Goal: Task Accomplishment & Management: Complete application form

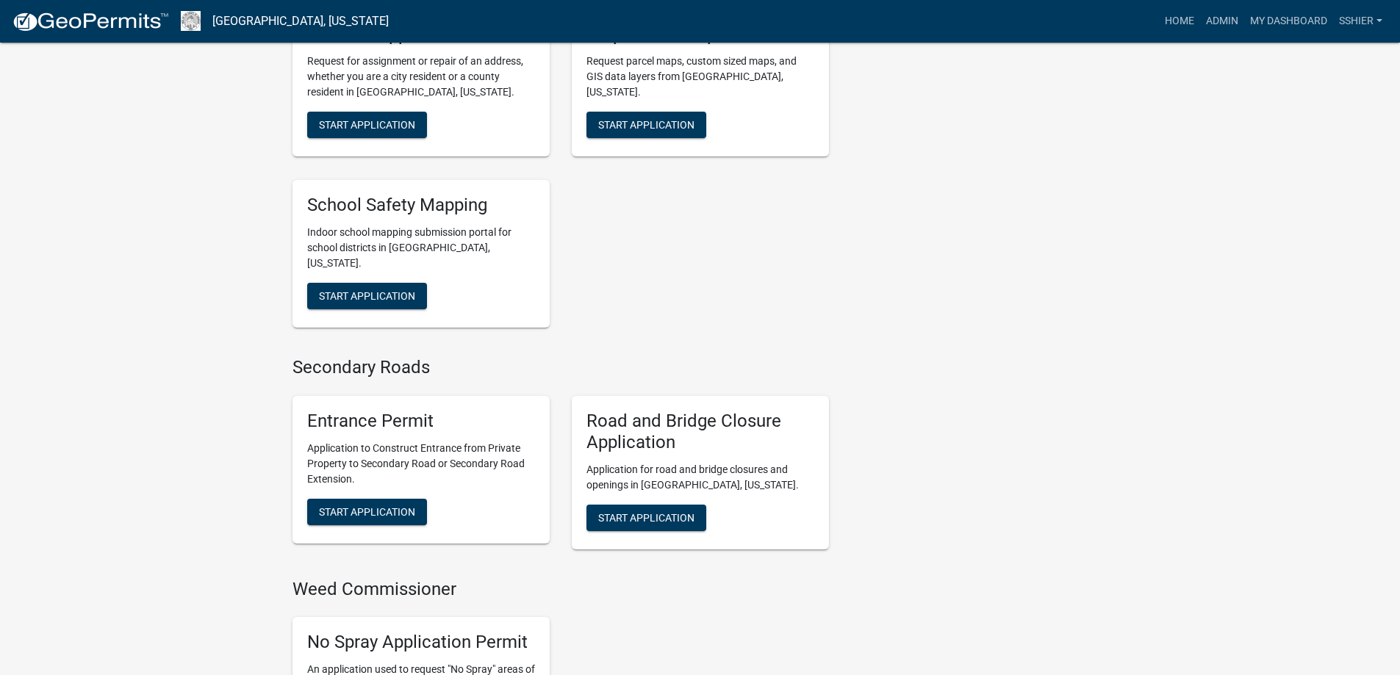
scroll to position [4335, 0]
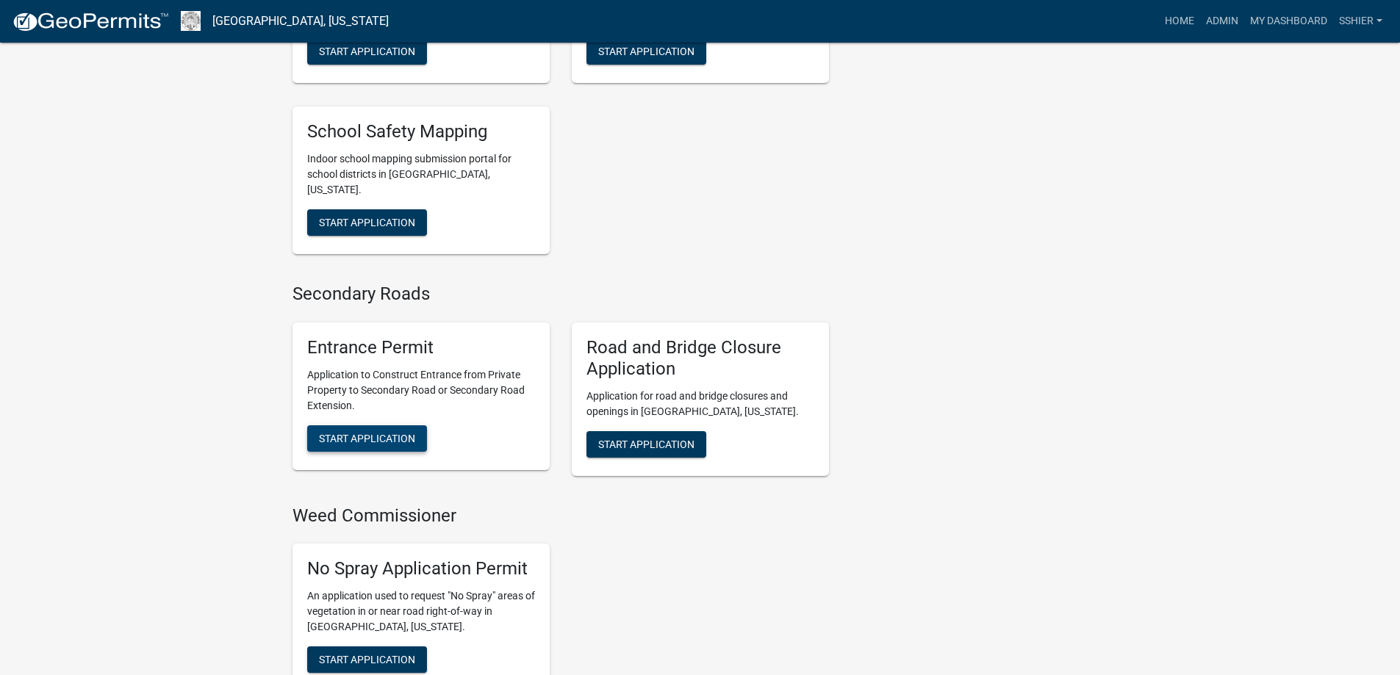
click at [376, 432] on span "Start Application" at bounding box center [367, 438] width 96 height 12
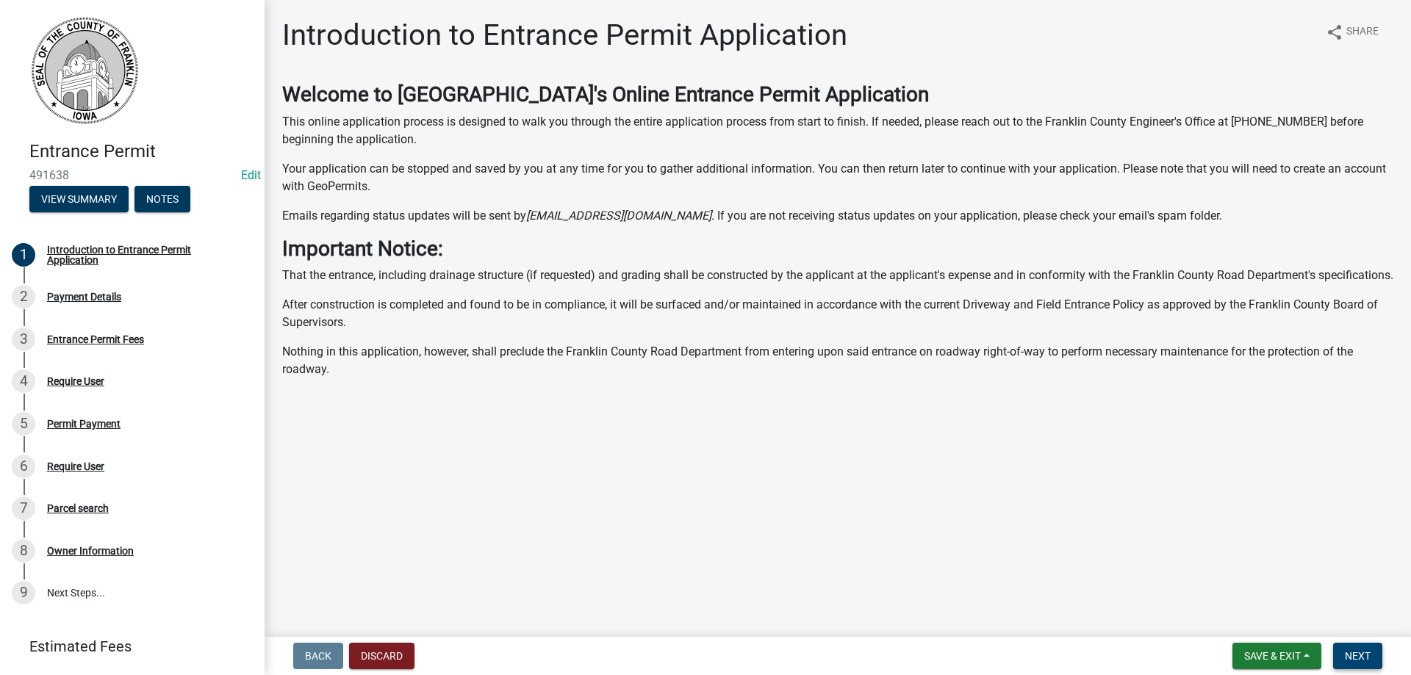
click at [1376, 661] on button "Next" at bounding box center [1357, 656] width 49 height 26
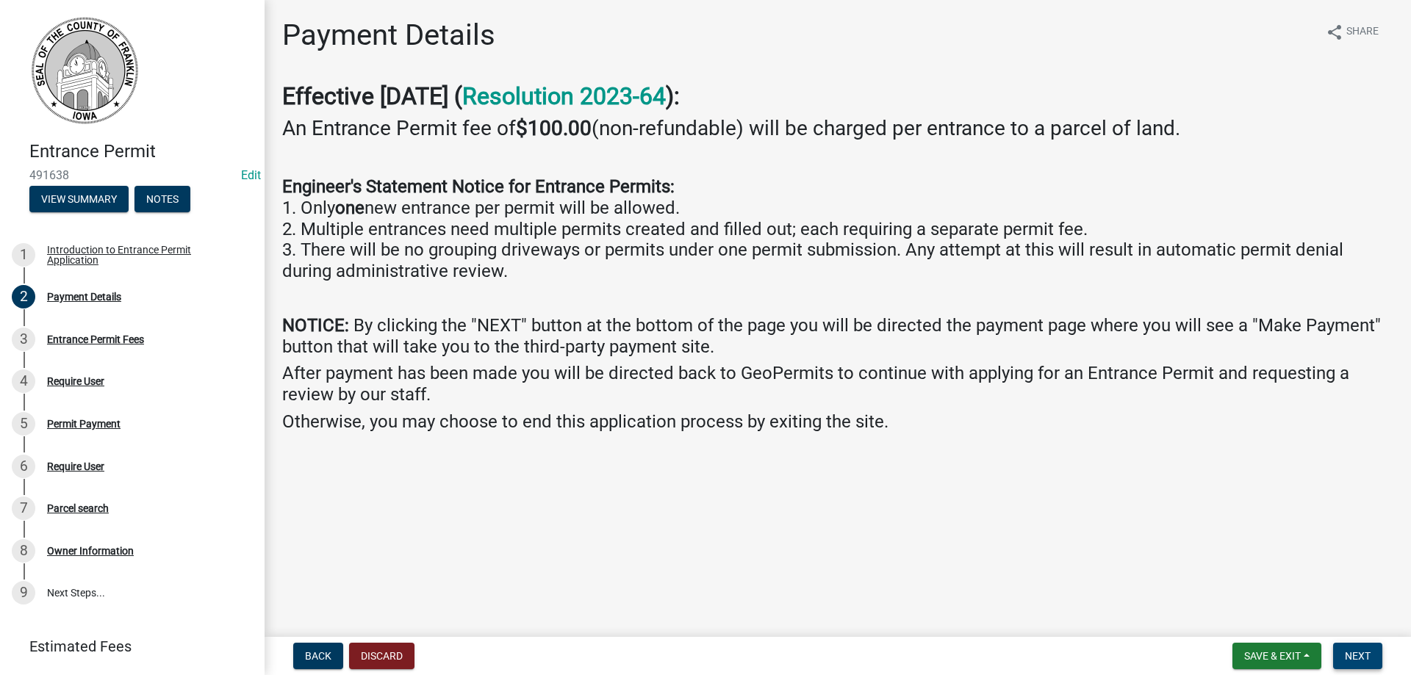
click at [1358, 657] on span "Next" at bounding box center [1358, 656] width 26 height 12
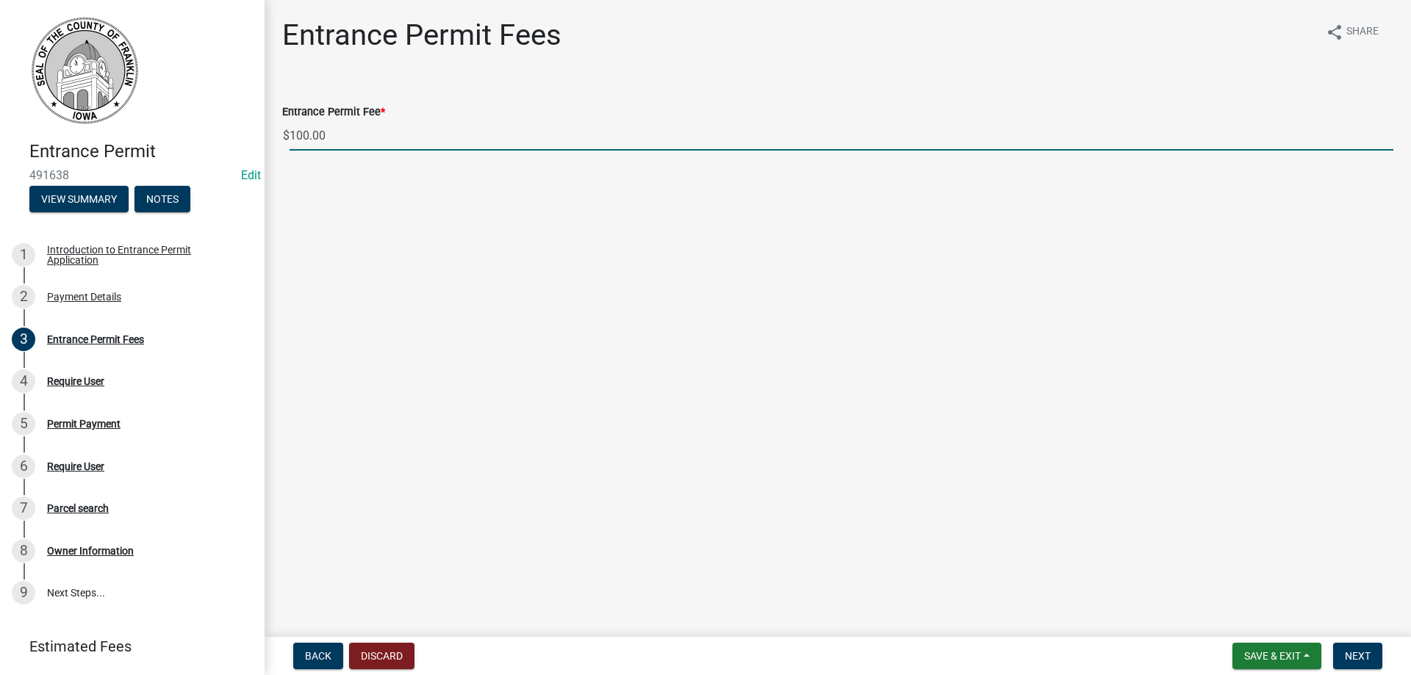
click at [512, 139] on input "100.00" at bounding box center [842, 136] width 1104 height 30
click at [1354, 649] on button "Next" at bounding box center [1357, 656] width 49 height 26
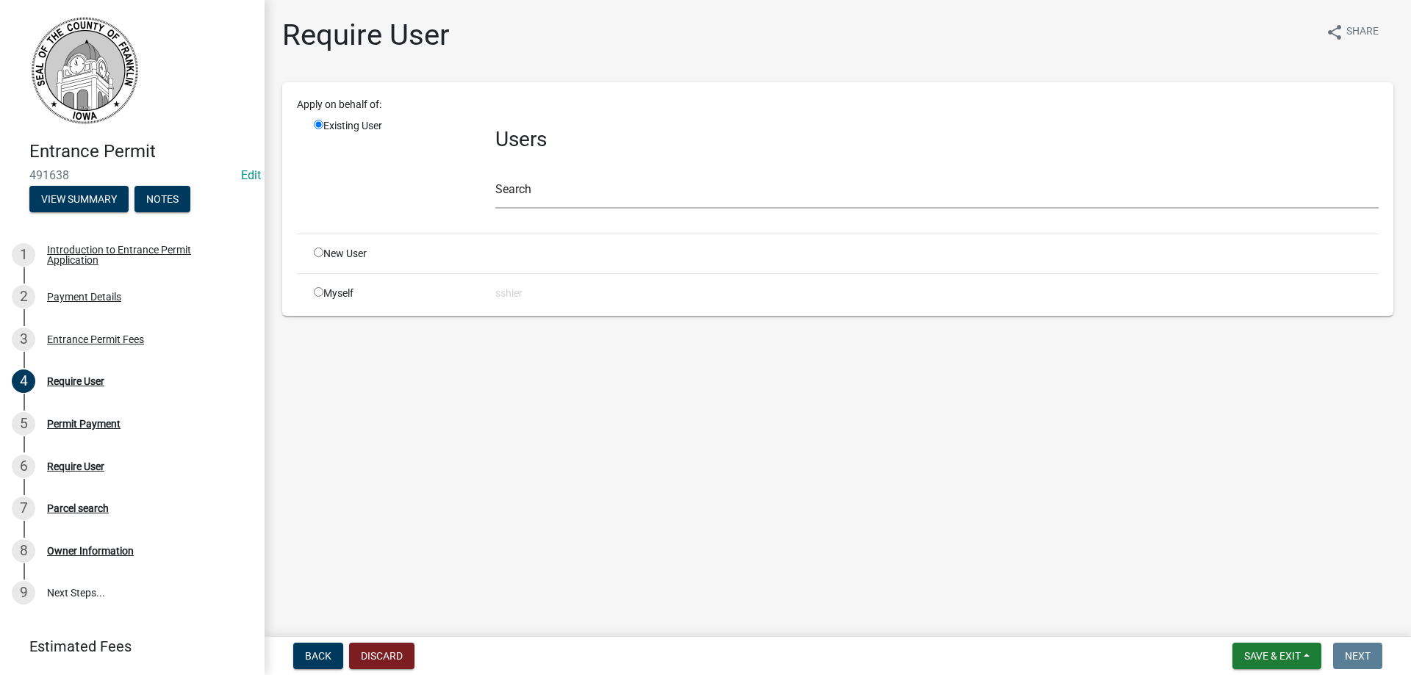
click at [317, 292] on input "radio" at bounding box center [319, 292] width 10 height 10
radio input "true"
radio input "false"
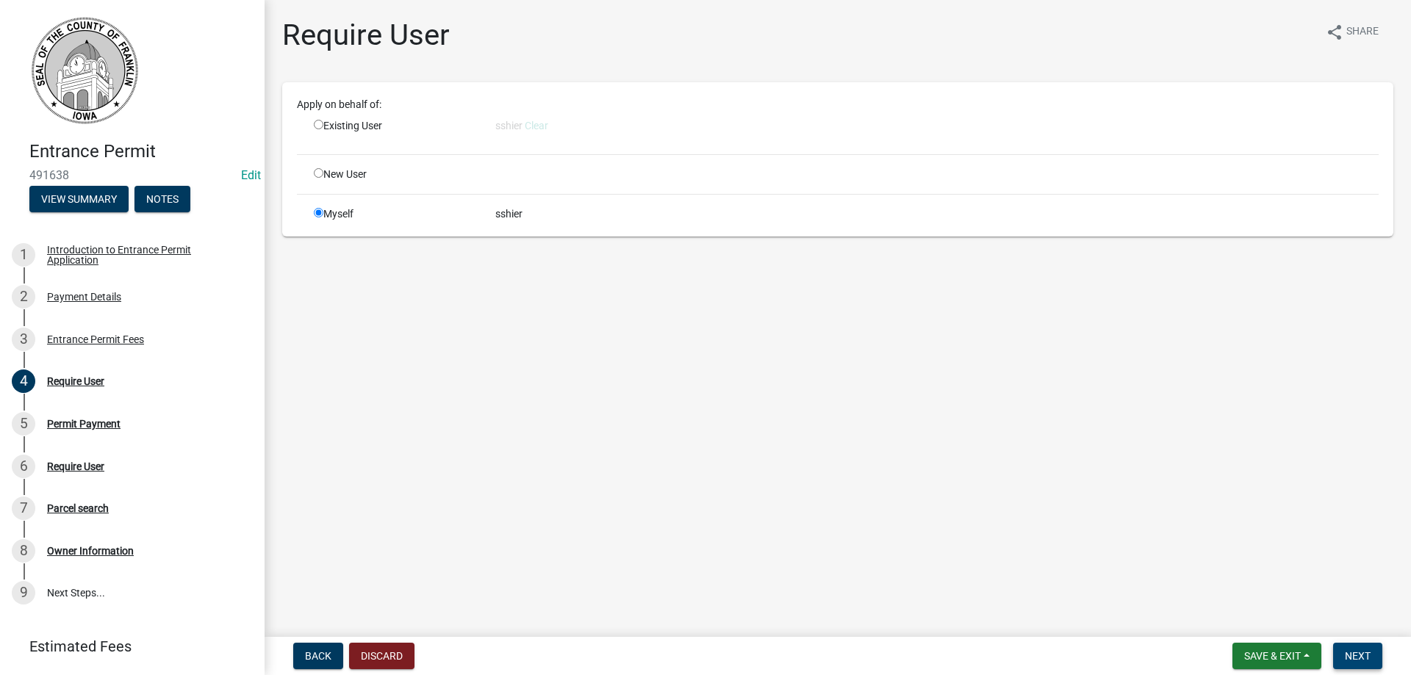
click at [1356, 654] on span "Next" at bounding box center [1358, 656] width 26 height 12
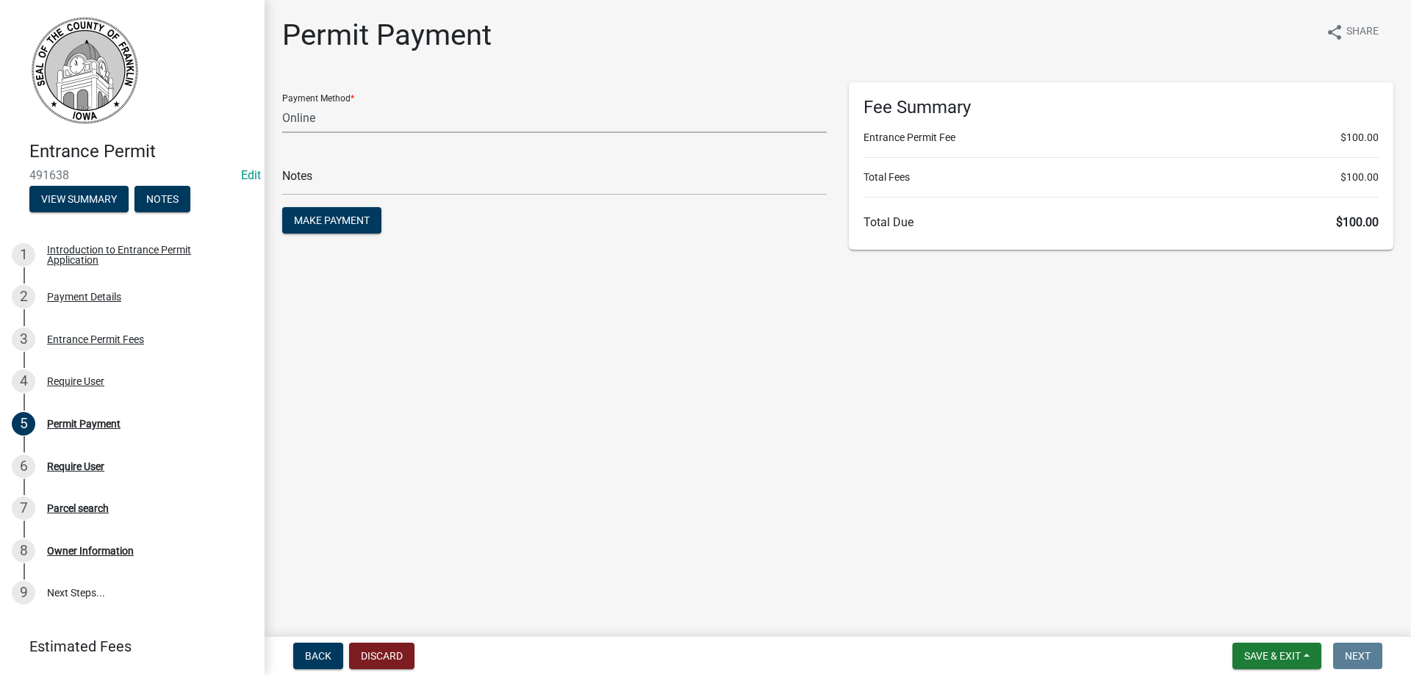
click at [326, 118] on select "Credit Card POS Check Cash Online" at bounding box center [554, 118] width 545 height 30
select select "1: 0"
click at [282, 103] on select "Credit Card POS Check Cash Online" at bounding box center [554, 118] width 545 height 30
click at [312, 187] on input "text" at bounding box center [554, 180] width 545 height 30
click at [359, 217] on span "Make Payment" at bounding box center [332, 221] width 76 height 12
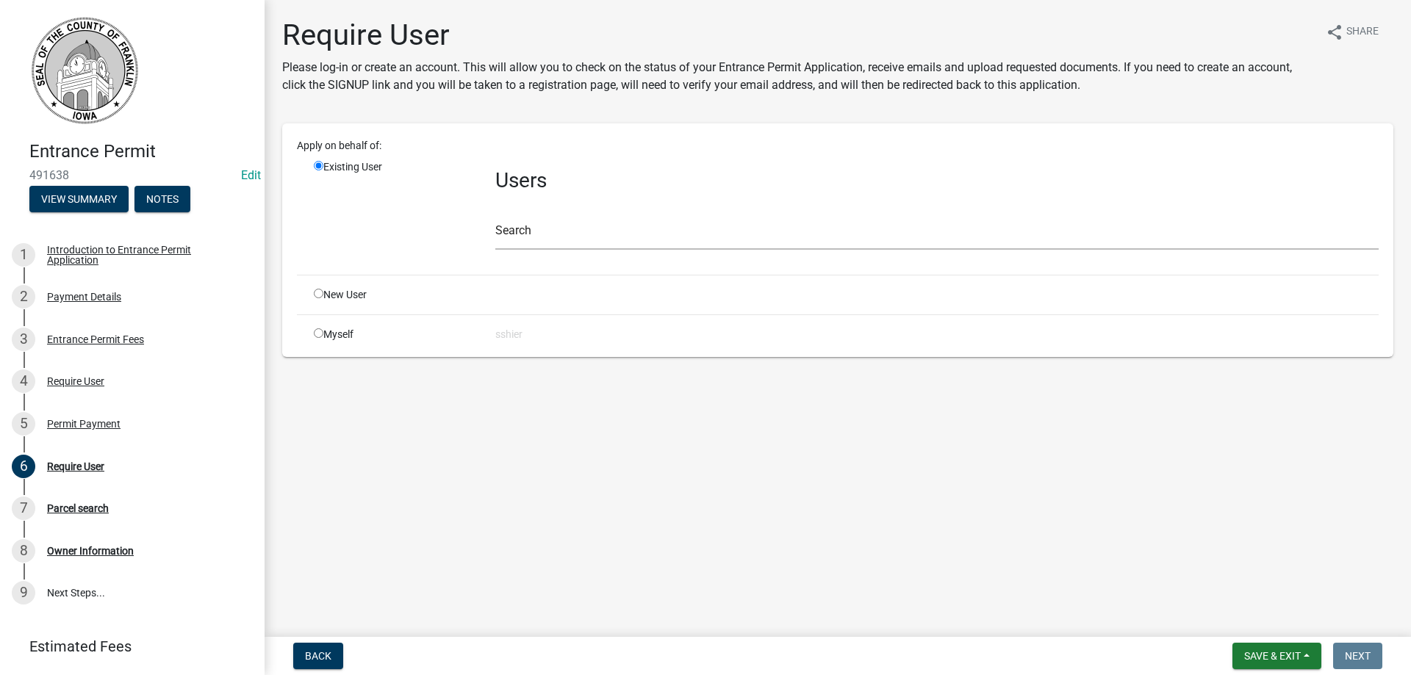
click at [317, 331] on input "radio" at bounding box center [319, 333] width 10 height 10
radio input "true"
radio input "false"
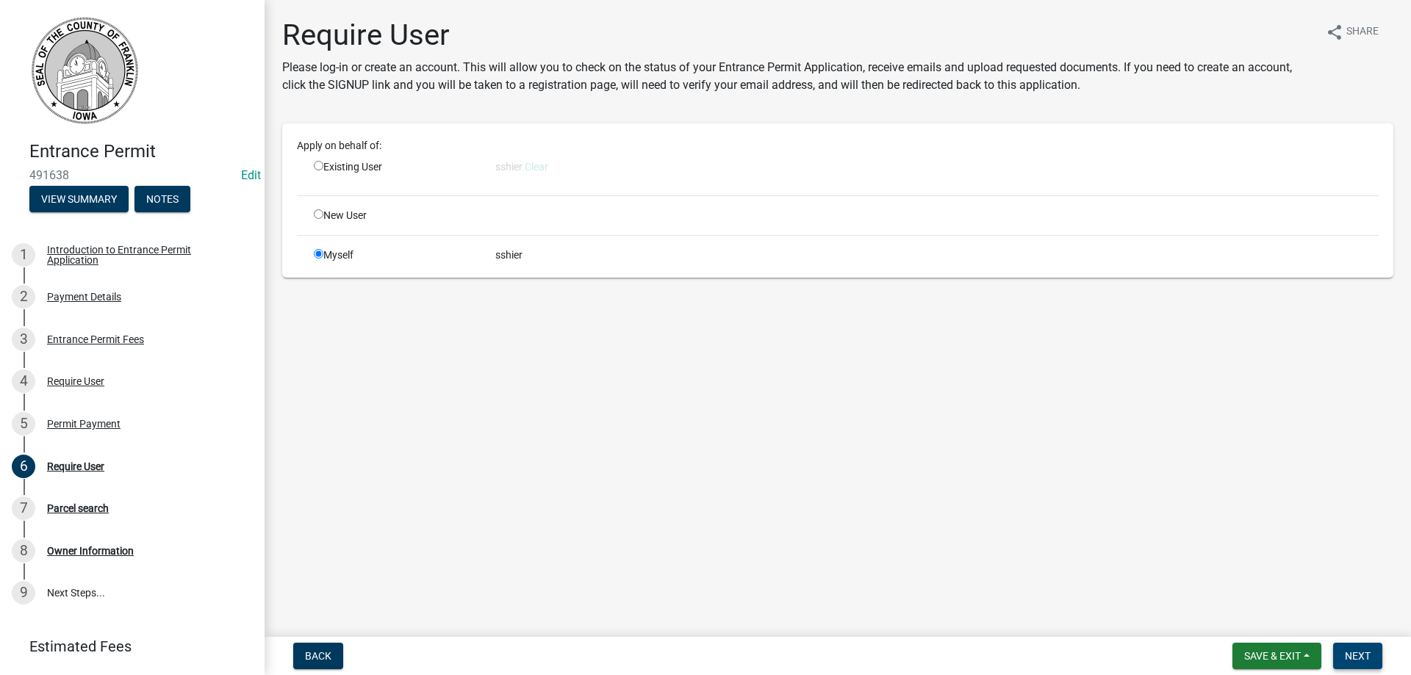
click at [1348, 656] on span "Next" at bounding box center [1358, 656] width 26 height 12
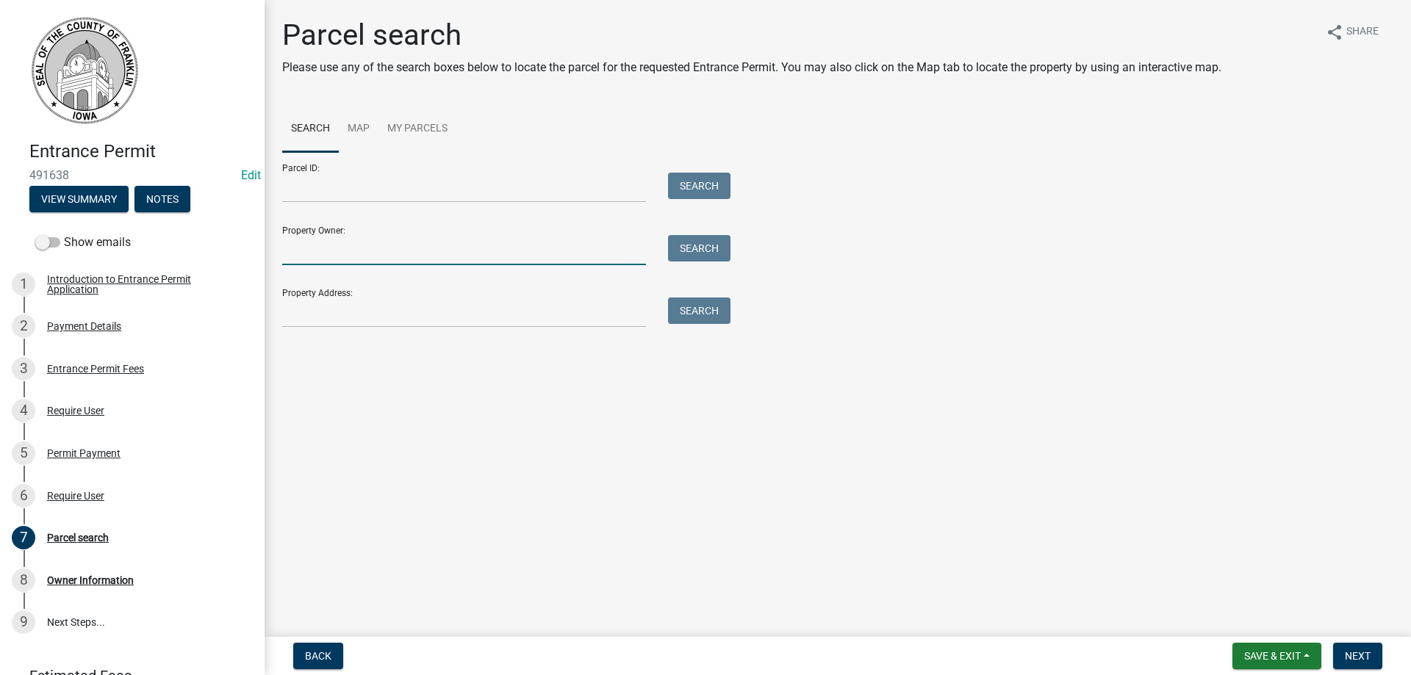
click at [313, 245] on input "Property Owner:" at bounding box center [464, 250] width 364 height 30
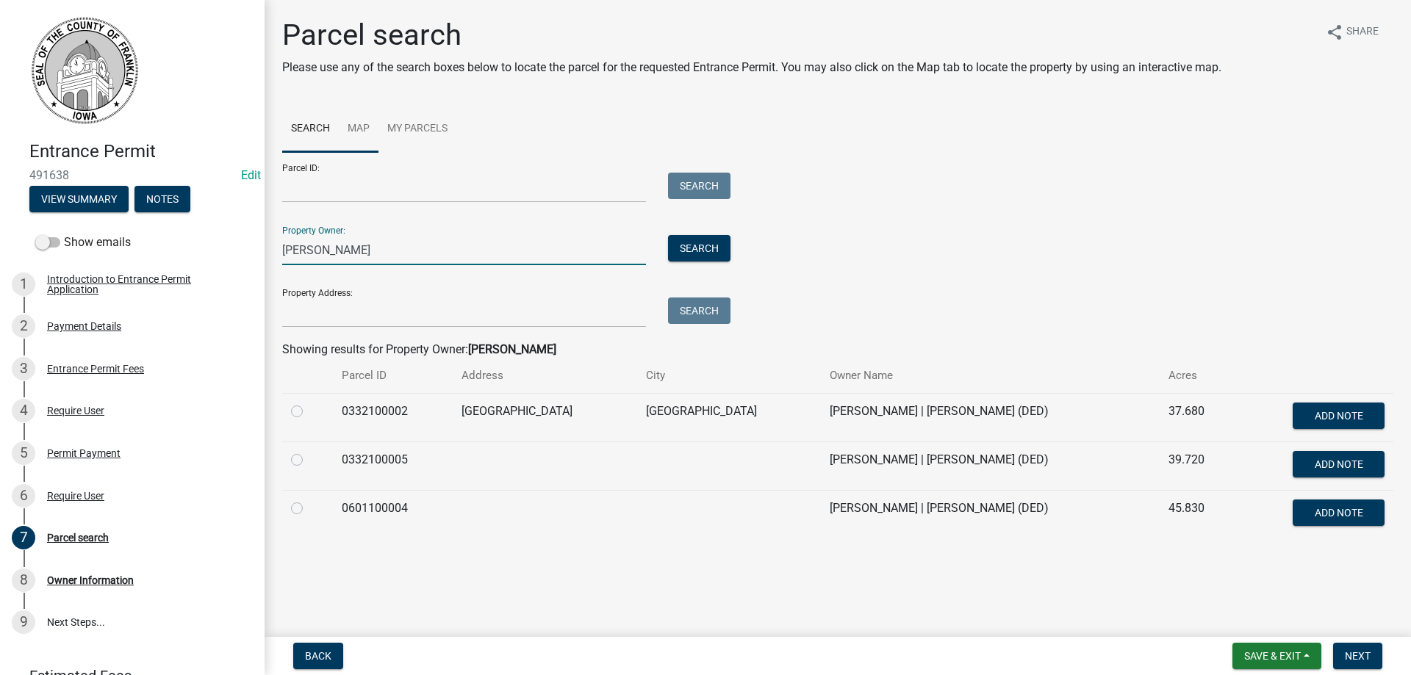
type input "[PERSON_NAME]"
click at [354, 121] on link "Map" at bounding box center [359, 129] width 40 height 47
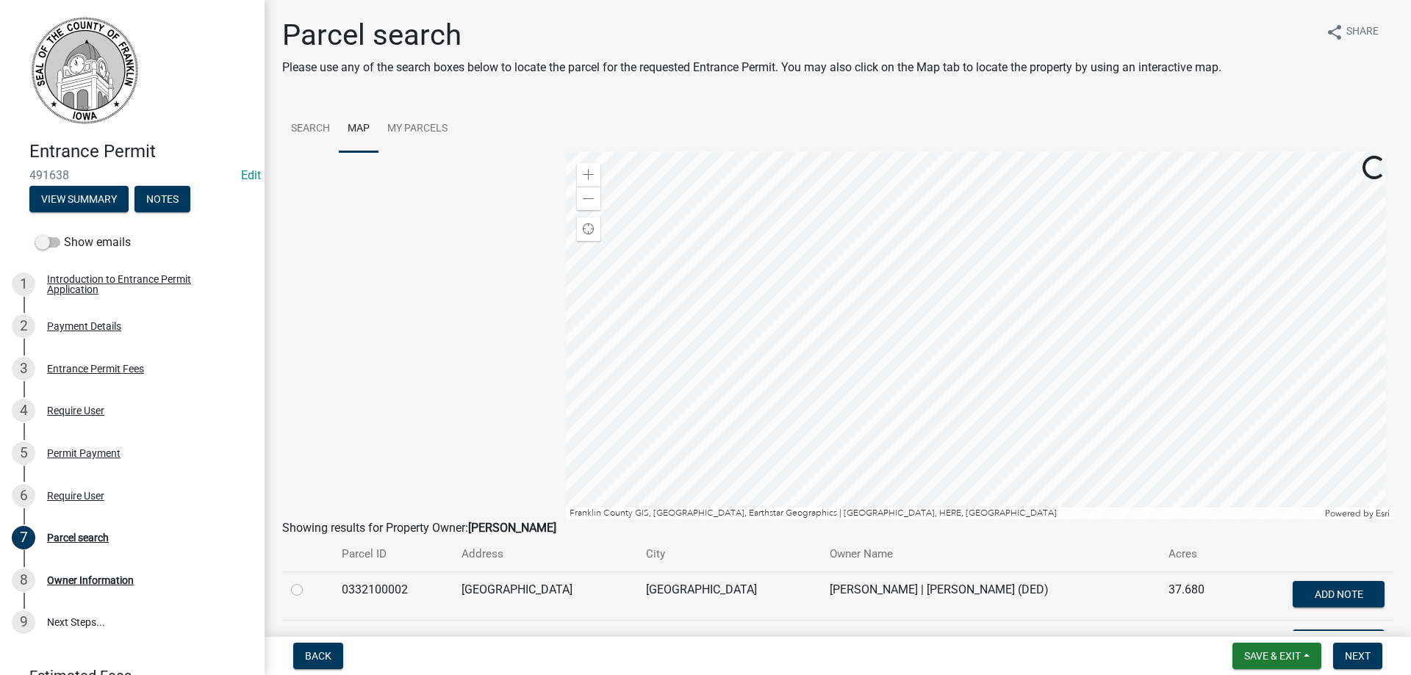
click at [915, 517] on div at bounding box center [980, 335] width 828 height 367
click at [827, 409] on div at bounding box center [980, 335] width 828 height 367
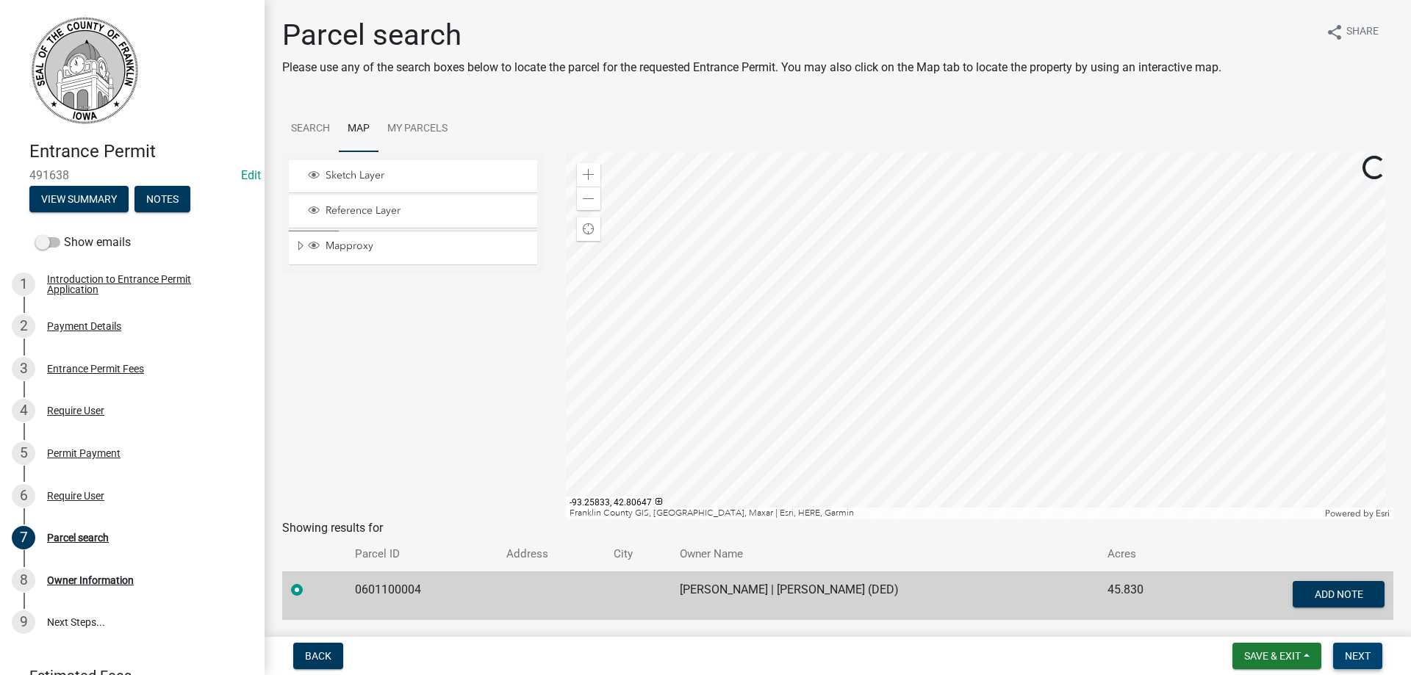
click at [1354, 658] on span "Next" at bounding box center [1358, 656] width 26 height 12
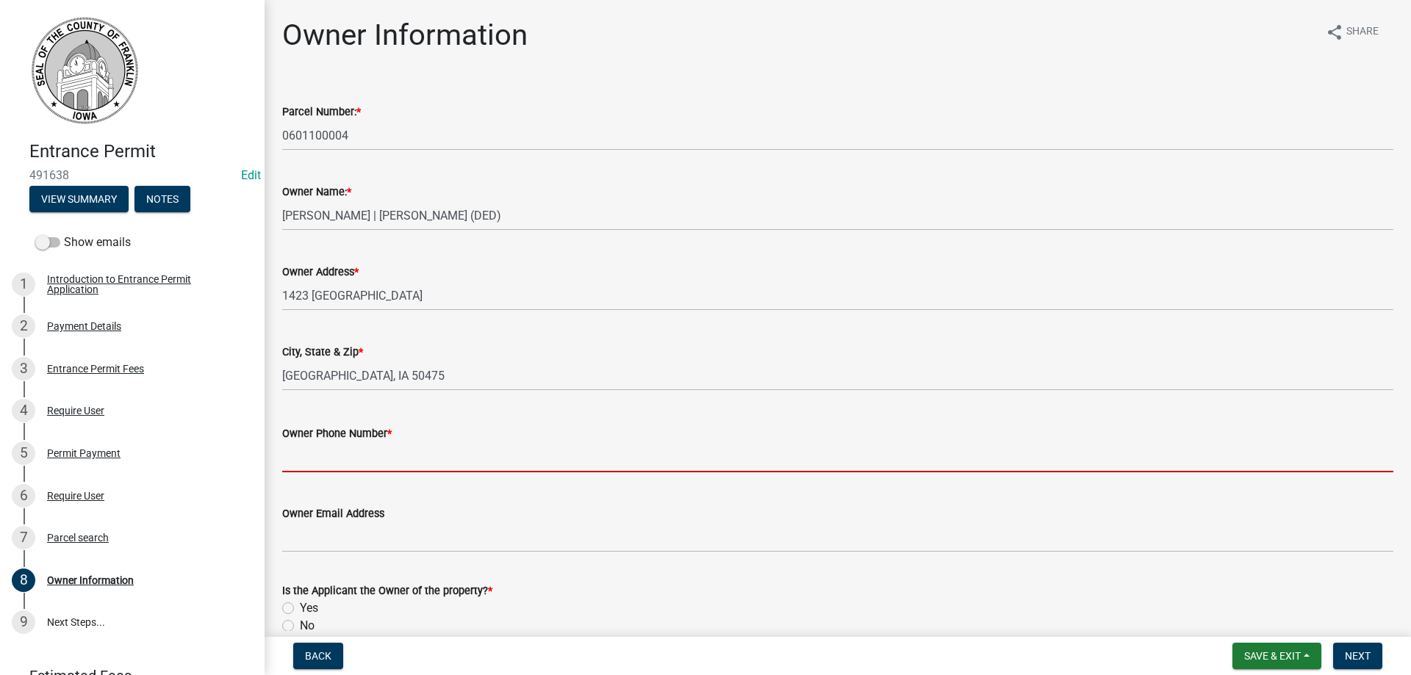
click at [373, 464] on input "Owner Phone Number *" at bounding box center [837, 457] width 1111 height 30
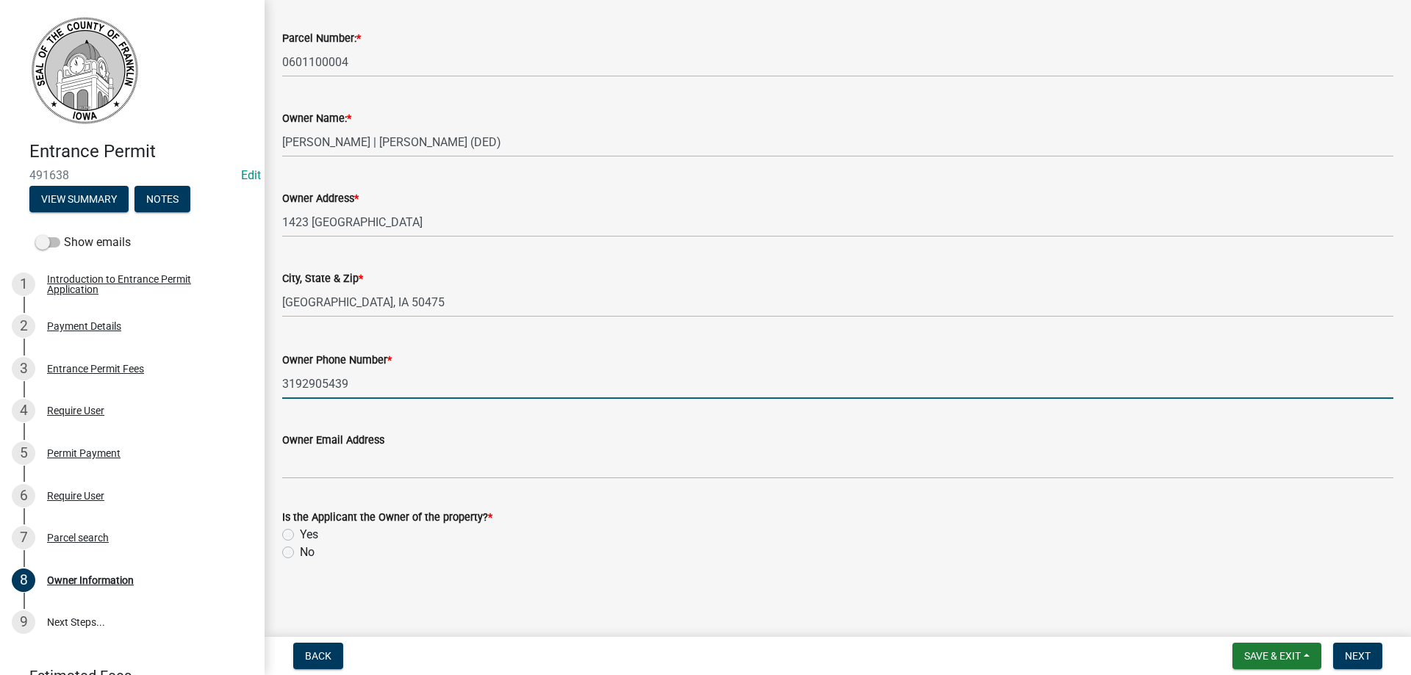
scroll to position [74, 0]
type input "3192905439"
click at [300, 533] on label "Yes" at bounding box center [309, 534] width 18 height 18
click at [300, 533] on input "Yes" at bounding box center [305, 530] width 10 height 10
radio input "true"
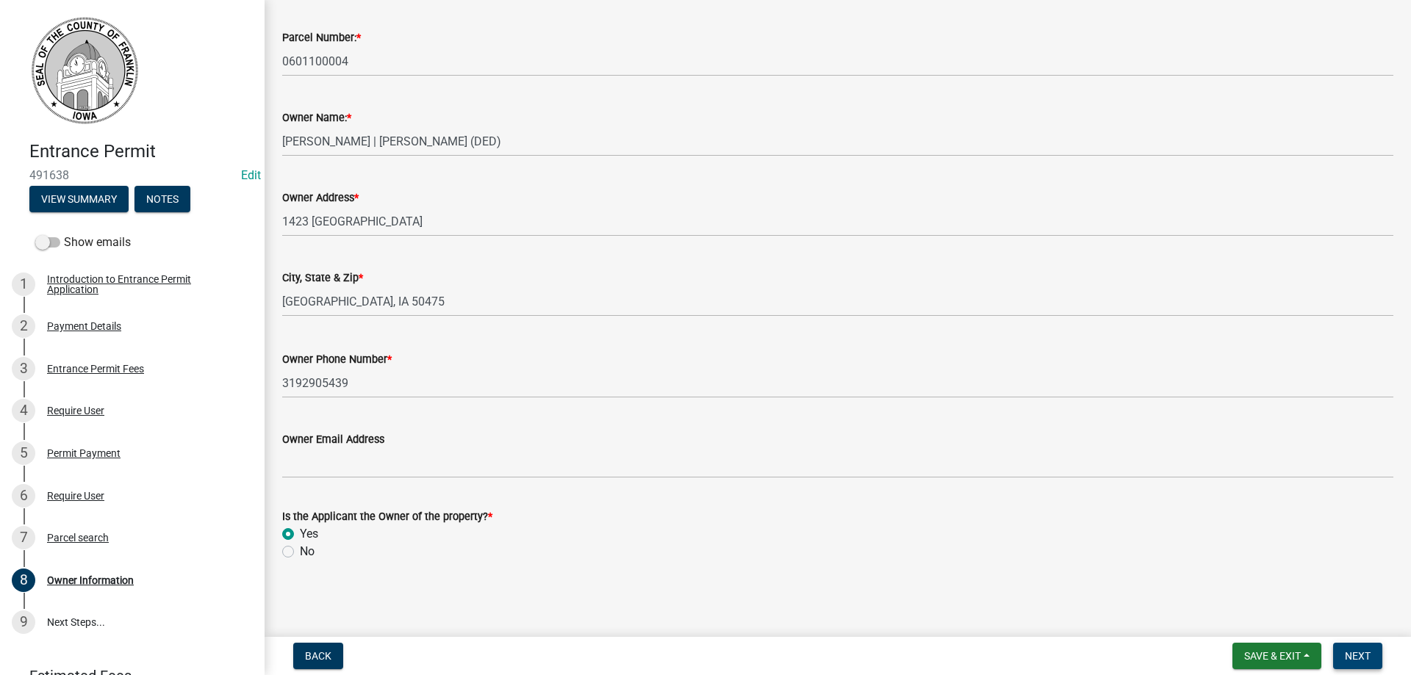
click at [1360, 653] on span "Next" at bounding box center [1358, 656] width 26 height 12
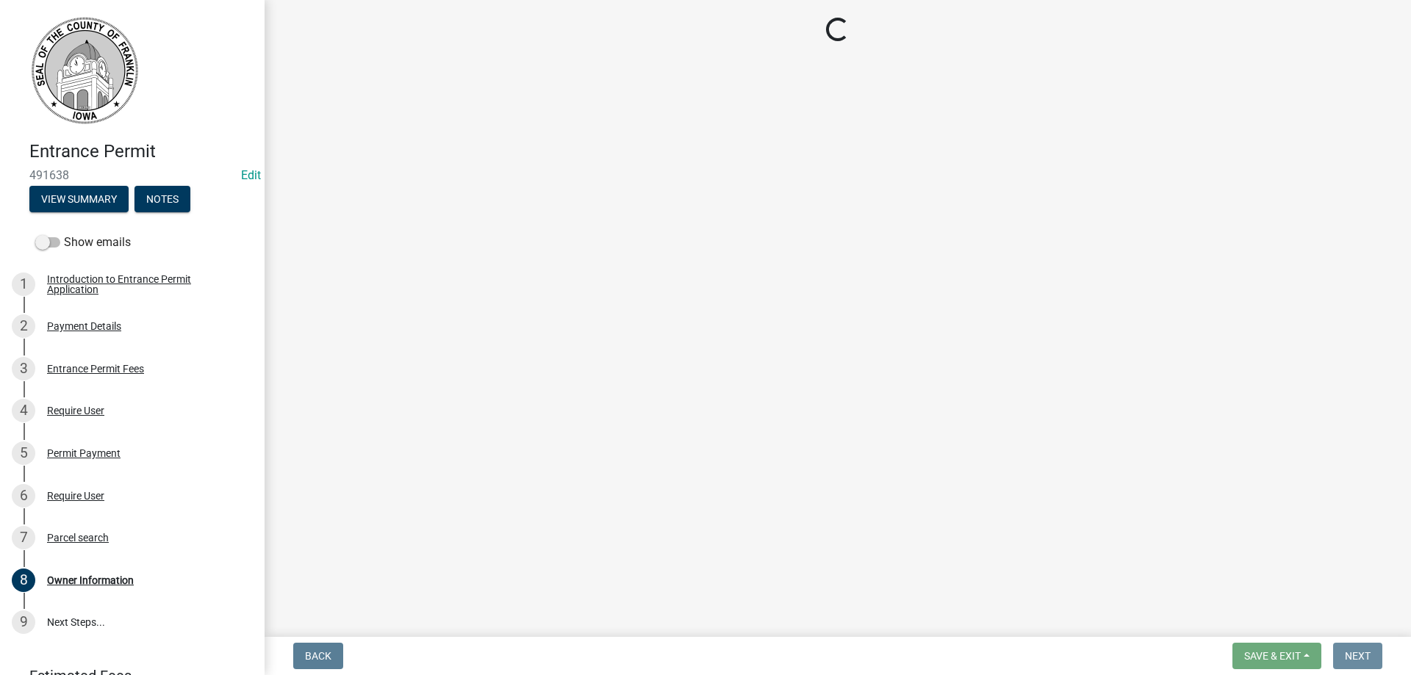
scroll to position [0, 0]
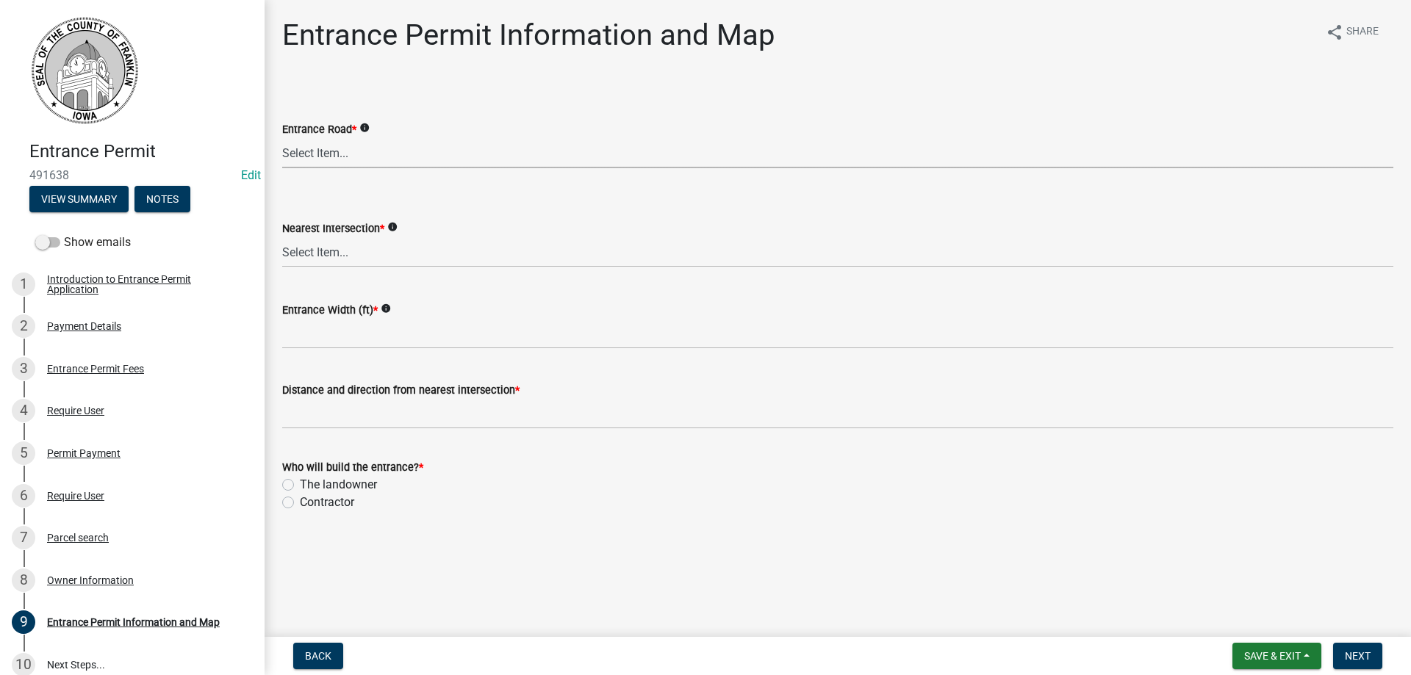
click at [322, 160] on select "Select Item... [GEOGRAPHIC_DATA][PERSON_NAME][PERSON_NAME][PERSON_NAME][PERSON_…" at bounding box center [837, 153] width 1111 height 30
click at [282, 138] on select "Select Item... [GEOGRAPHIC_DATA][PERSON_NAME][PERSON_NAME][PERSON_NAME][PERSON_…" at bounding box center [837, 153] width 1111 height 30
select select "73004089-1ef2-40bd-b872-02108d0257db"
click at [309, 256] on select "Select Item... [GEOGRAPHIC_DATA][PERSON_NAME][PERSON_NAME][PERSON_NAME][PERSON_…" at bounding box center [837, 252] width 1111 height 30
click at [282, 237] on select "Select Item... [GEOGRAPHIC_DATA][PERSON_NAME][PERSON_NAME][PERSON_NAME][PERSON_…" at bounding box center [837, 252] width 1111 height 30
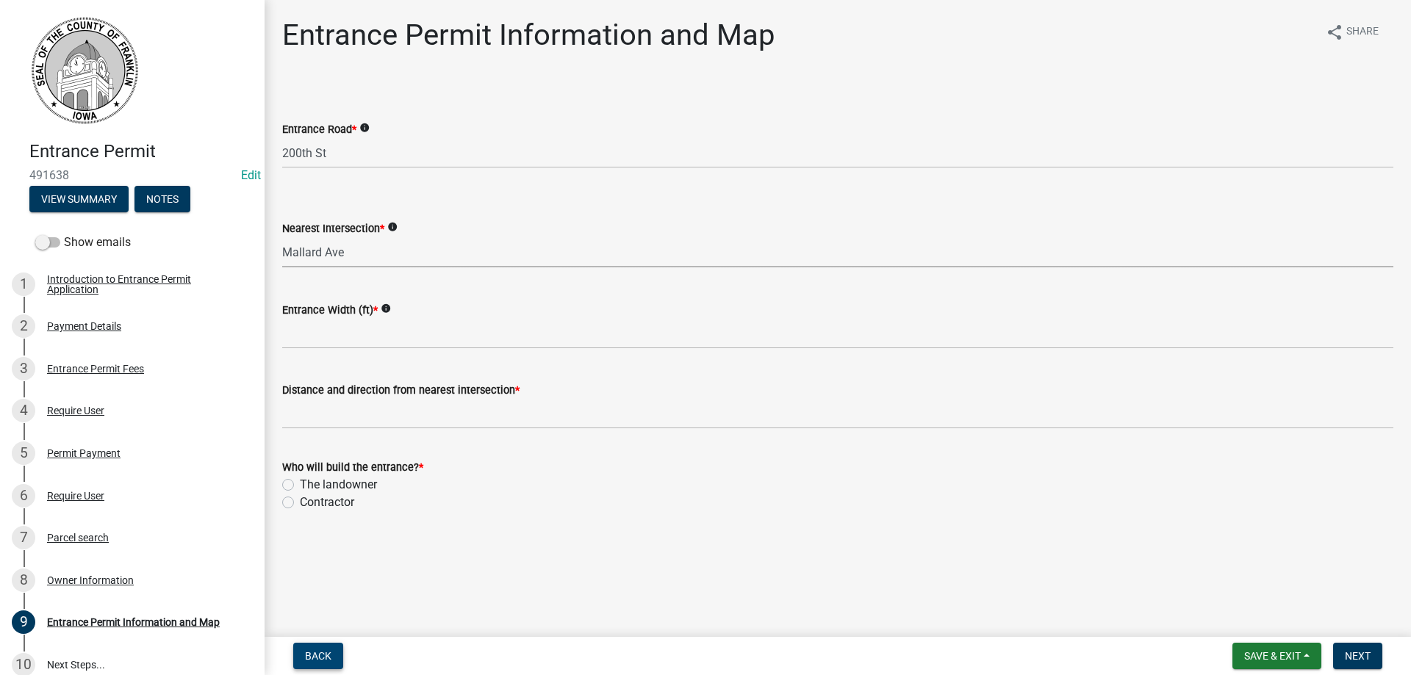
select select "a7a3f820-d290-4b67-8d40-664b1260eb6c"
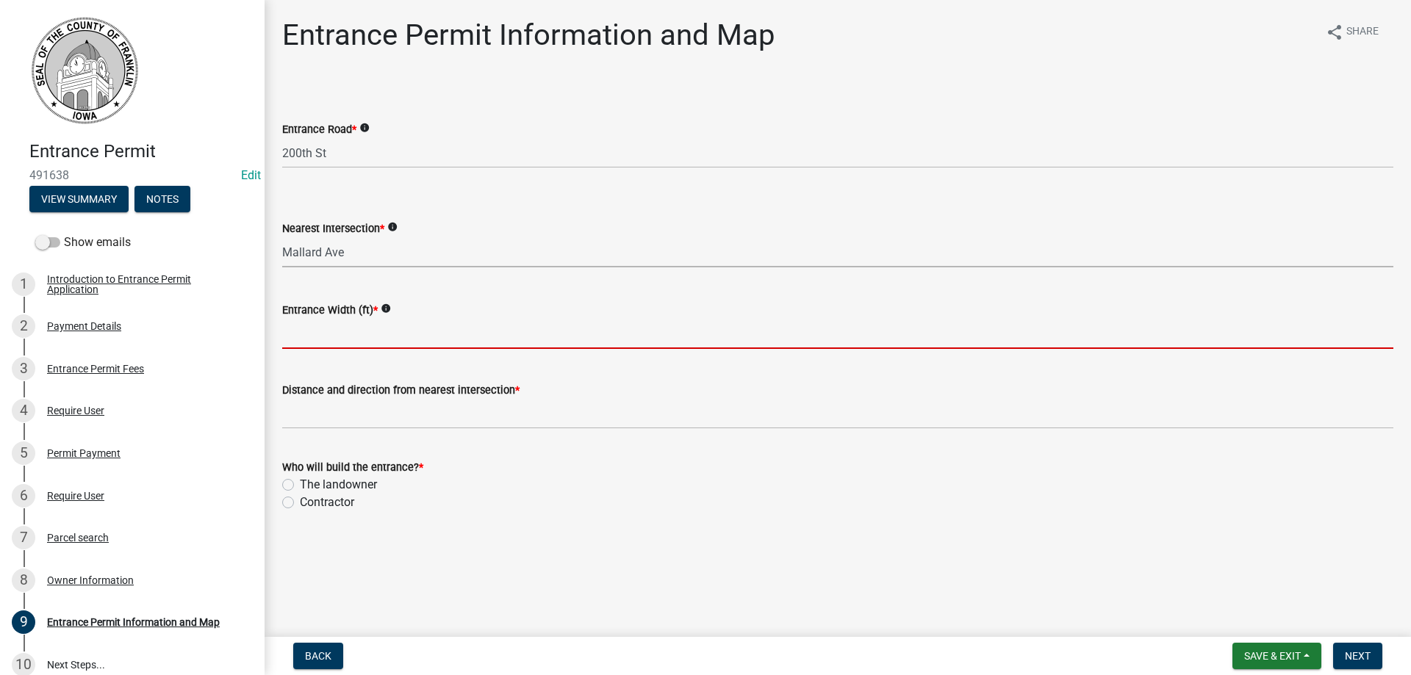
click at [318, 337] on input "Entrance Width (ft) *" at bounding box center [837, 334] width 1111 height 30
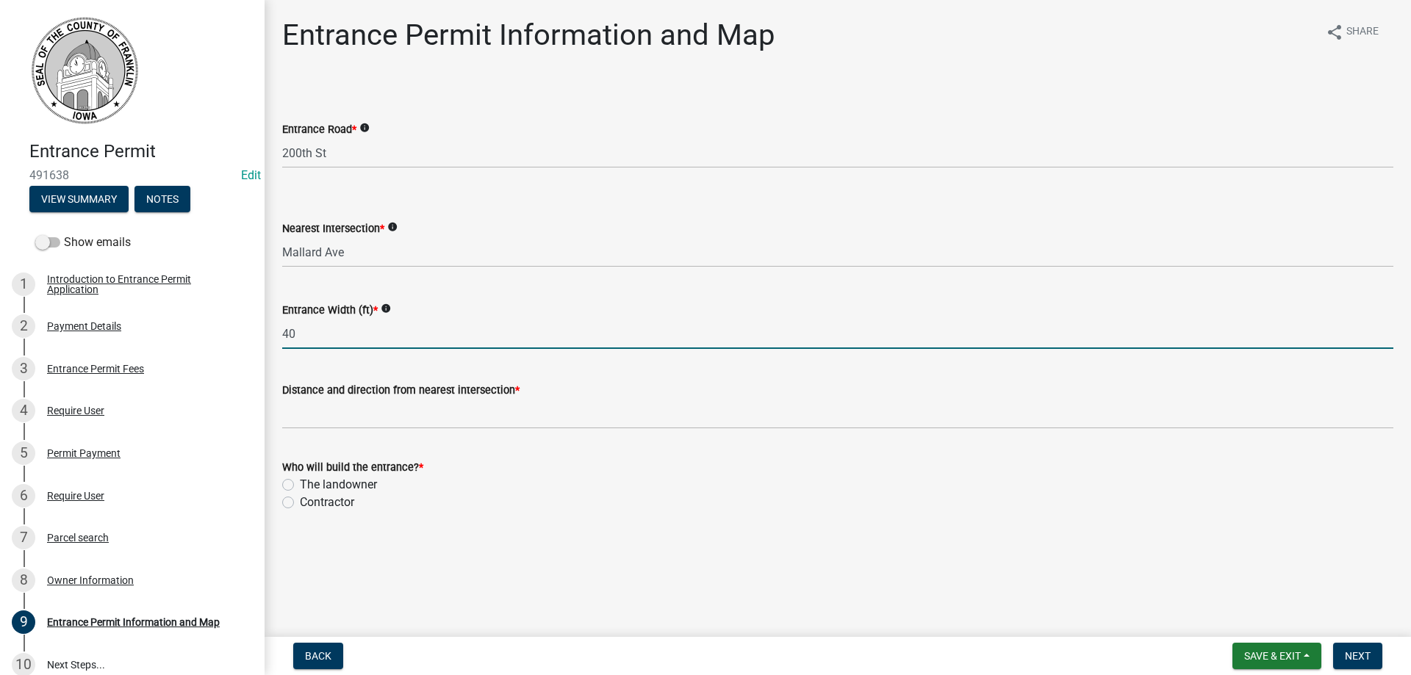
type input "40"
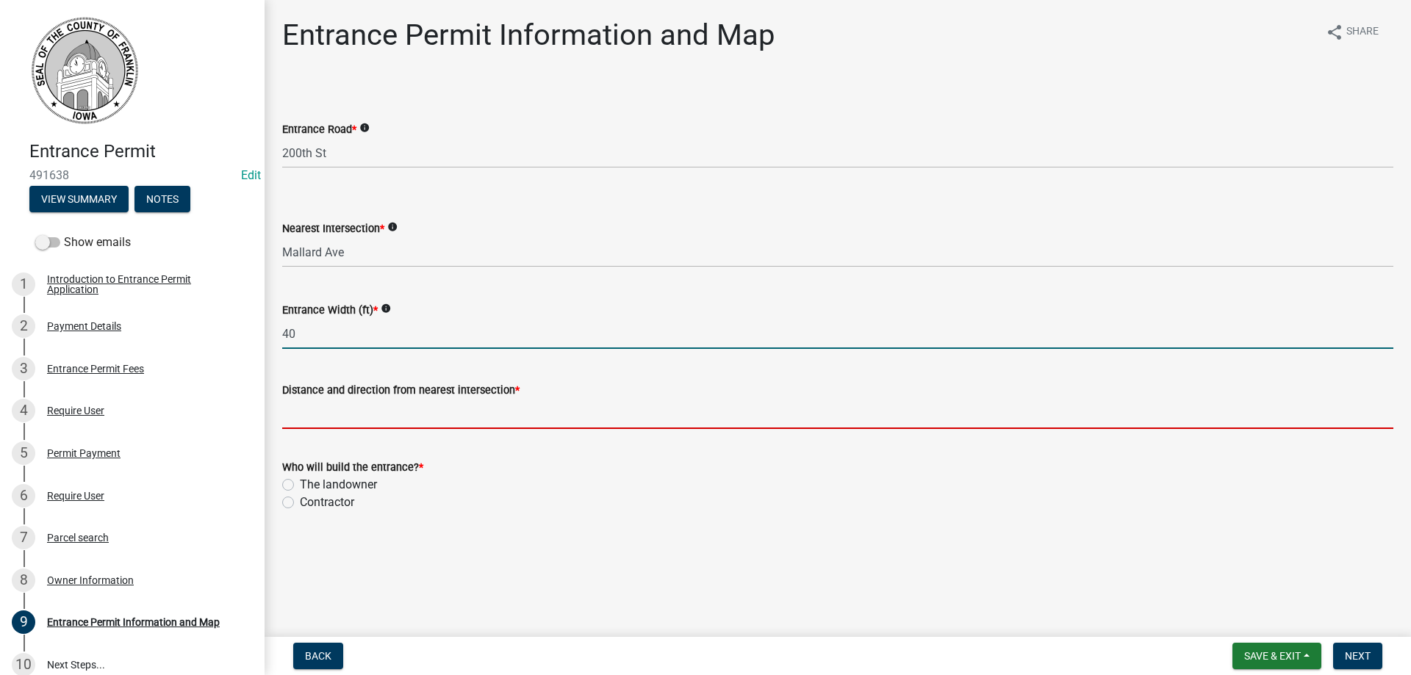
click at [377, 421] on input "Distance and direction from nearest intersection *" at bounding box center [837, 414] width 1111 height 30
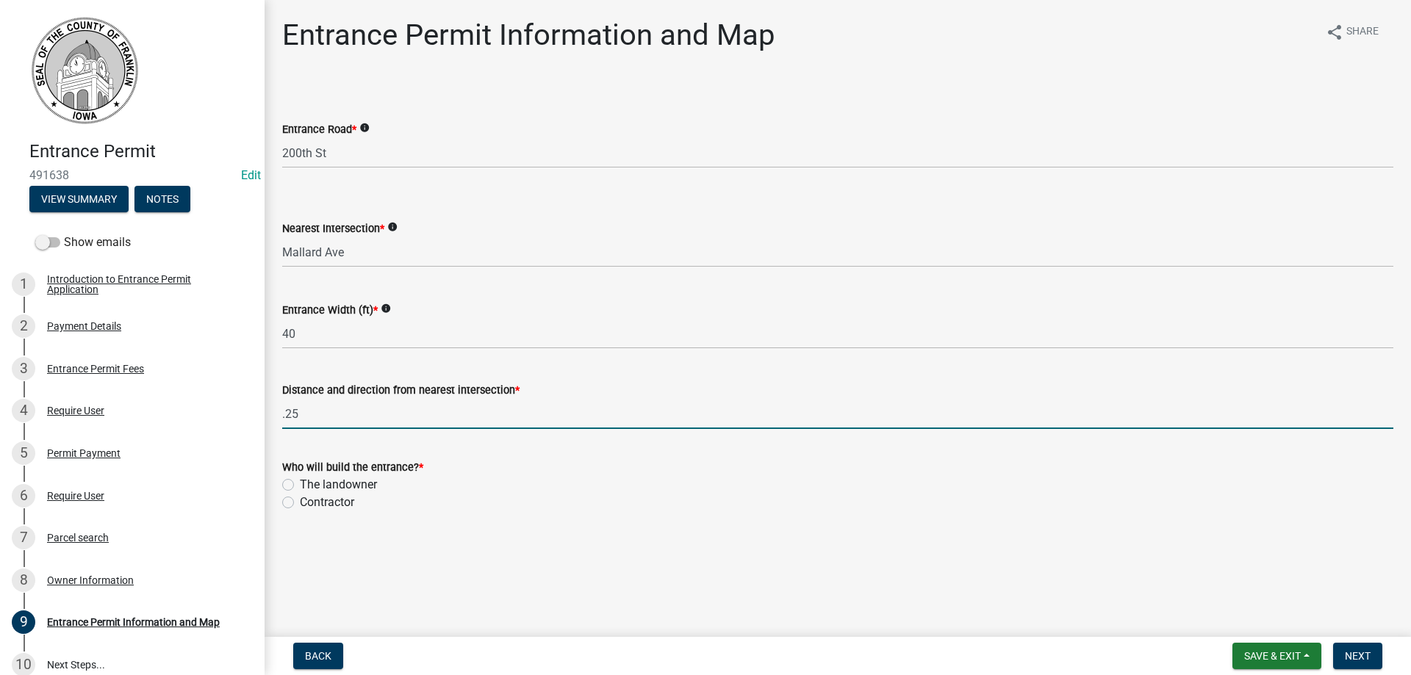
type input ".25"
click at [300, 480] on label "The landowner" at bounding box center [338, 485] width 77 height 18
click at [300, 480] on input "The landowner" at bounding box center [305, 481] width 10 height 10
radio input "true"
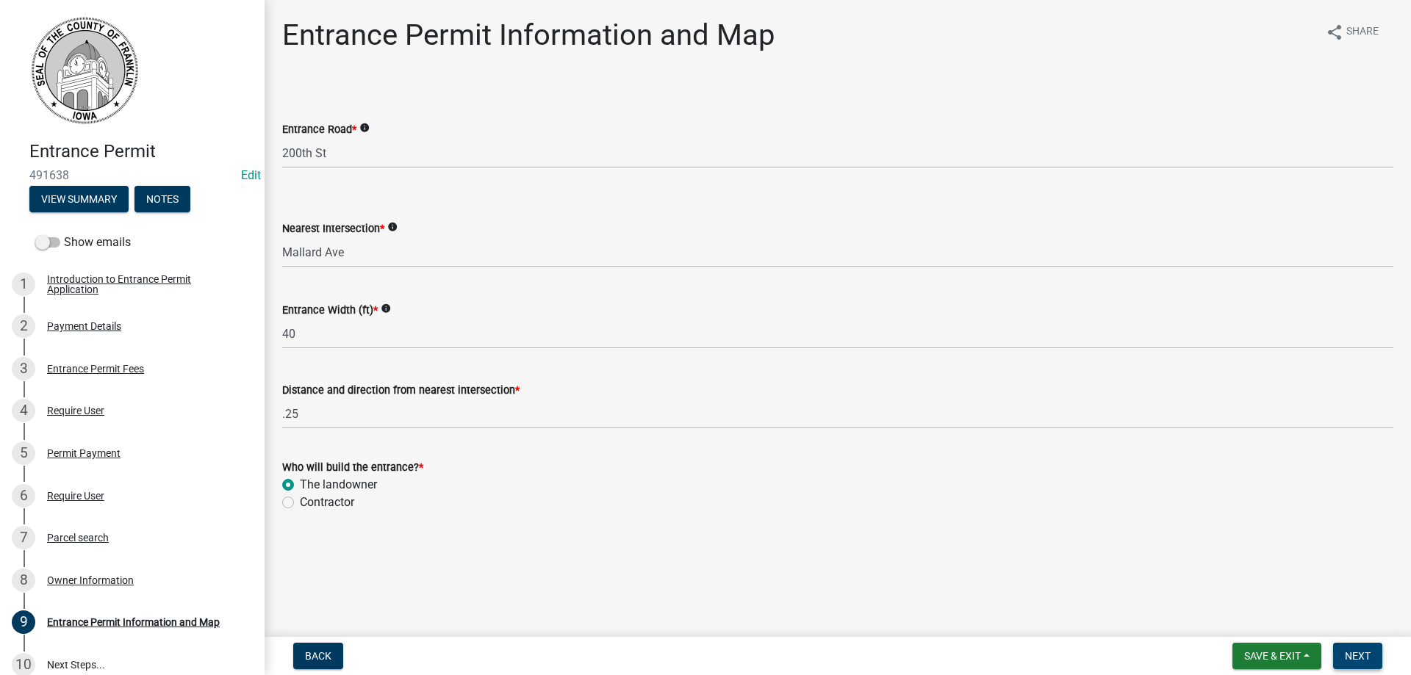
click at [1353, 653] on span "Next" at bounding box center [1358, 656] width 26 height 12
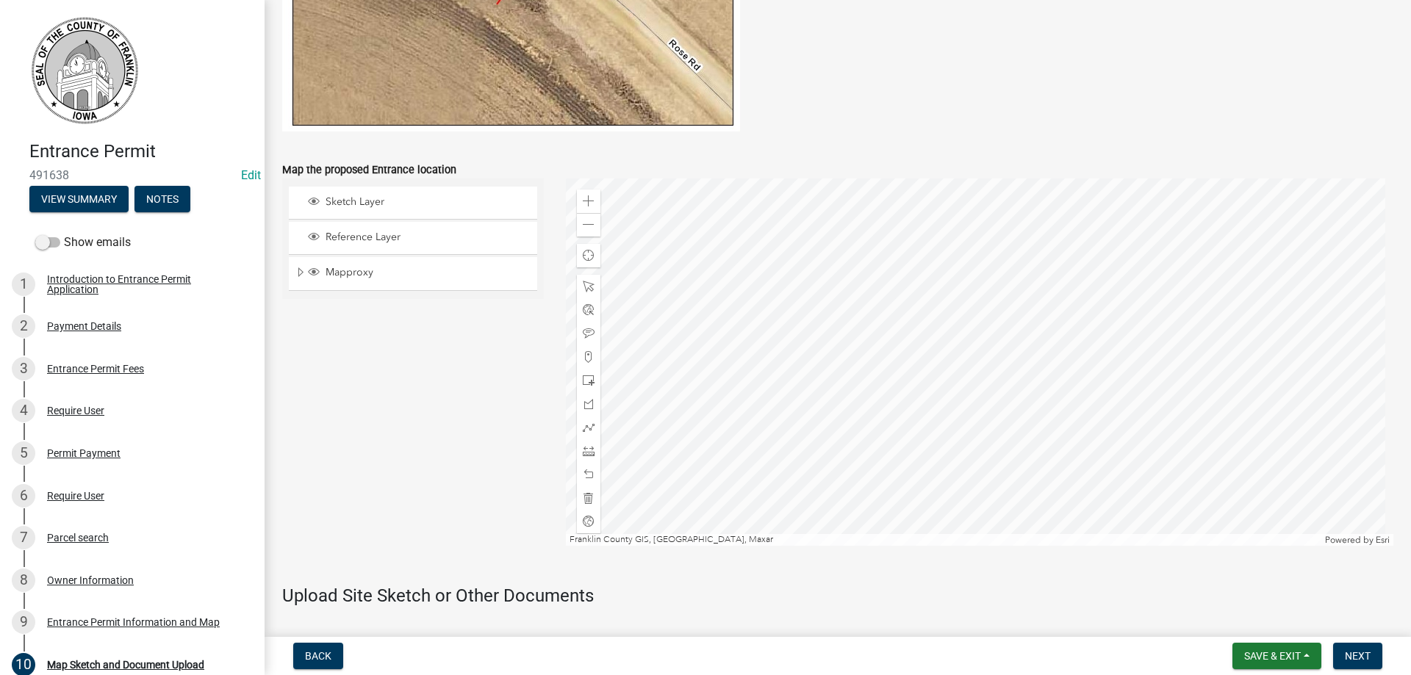
scroll to position [808, 0]
click at [583, 222] on span at bounding box center [589, 224] width 12 height 12
click at [587, 197] on span at bounding box center [589, 201] width 12 height 12
click at [844, 407] on div at bounding box center [980, 361] width 828 height 367
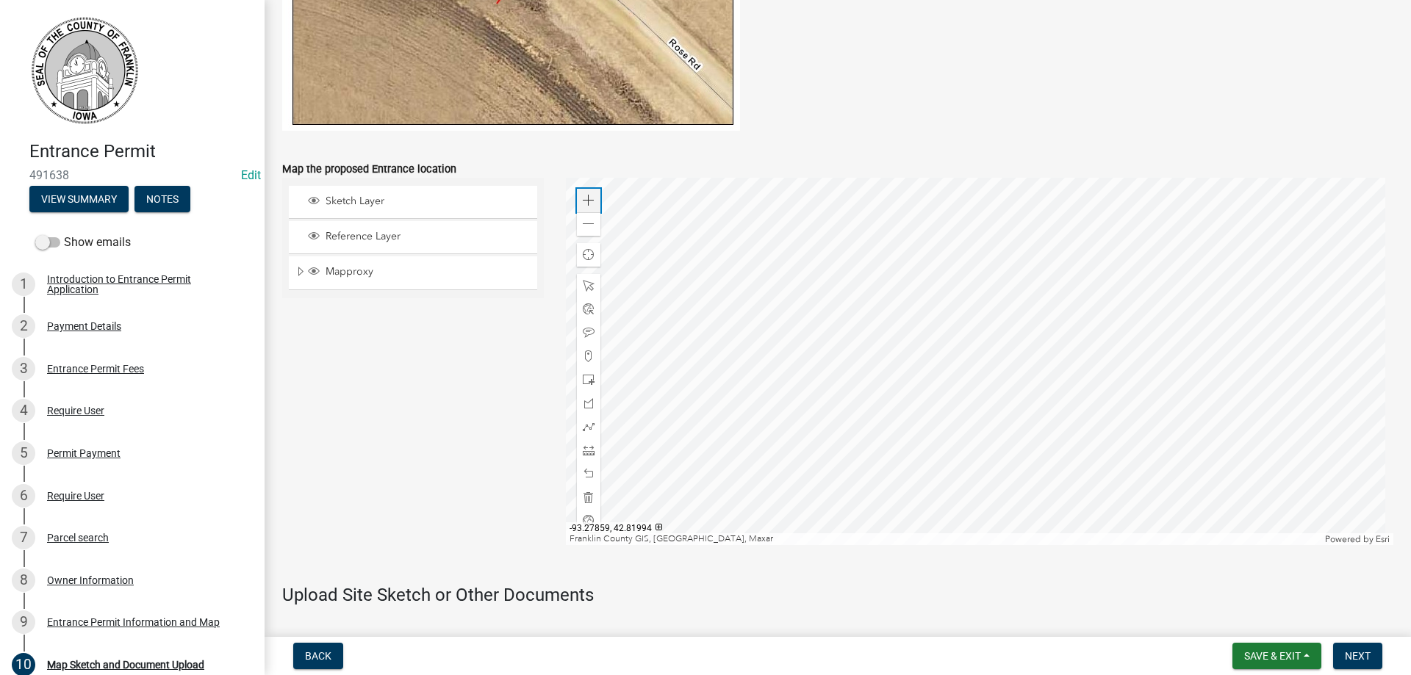
click at [583, 199] on span at bounding box center [589, 201] width 12 height 12
click at [954, 335] on div at bounding box center [980, 361] width 828 height 367
click at [815, 348] on div at bounding box center [980, 361] width 828 height 367
click at [585, 423] on span at bounding box center [589, 427] width 12 height 12
click at [1158, 289] on div at bounding box center [980, 361] width 828 height 367
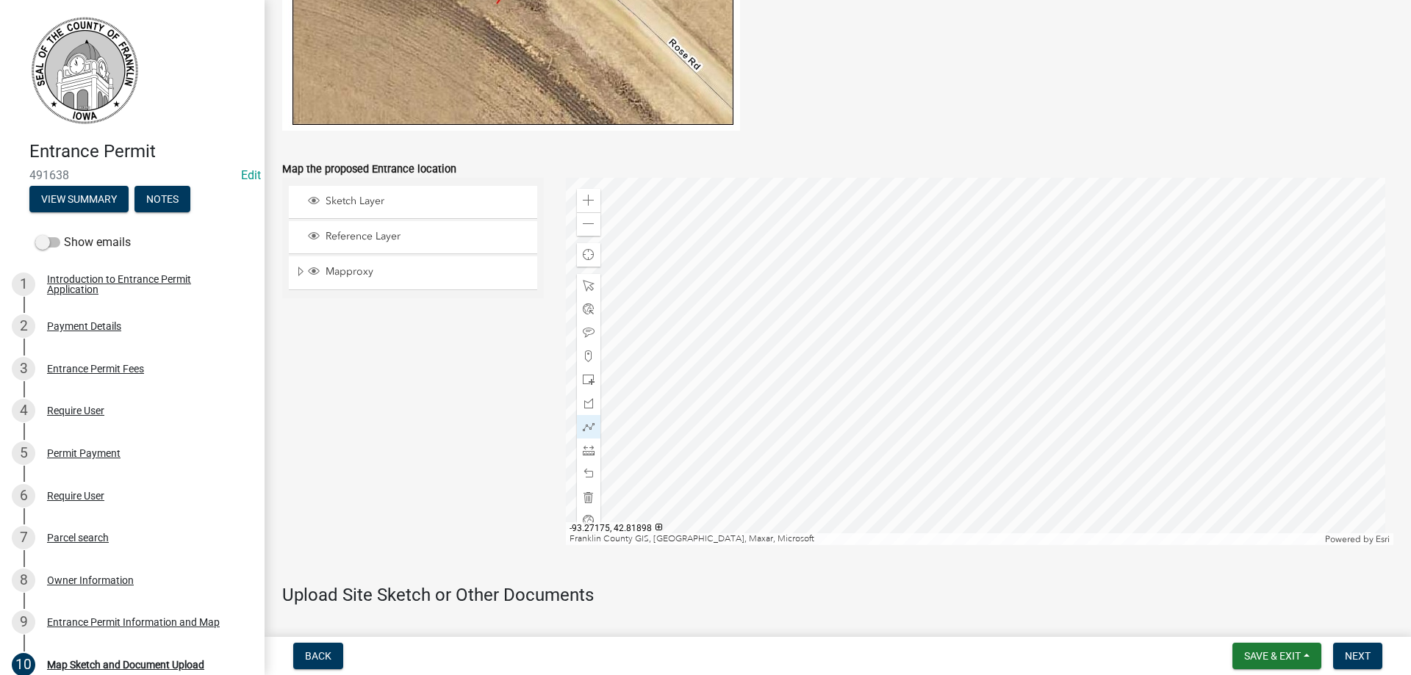
click at [1158, 289] on div at bounding box center [980, 361] width 828 height 367
click at [1126, 289] on div at bounding box center [980, 361] width 828 height 367
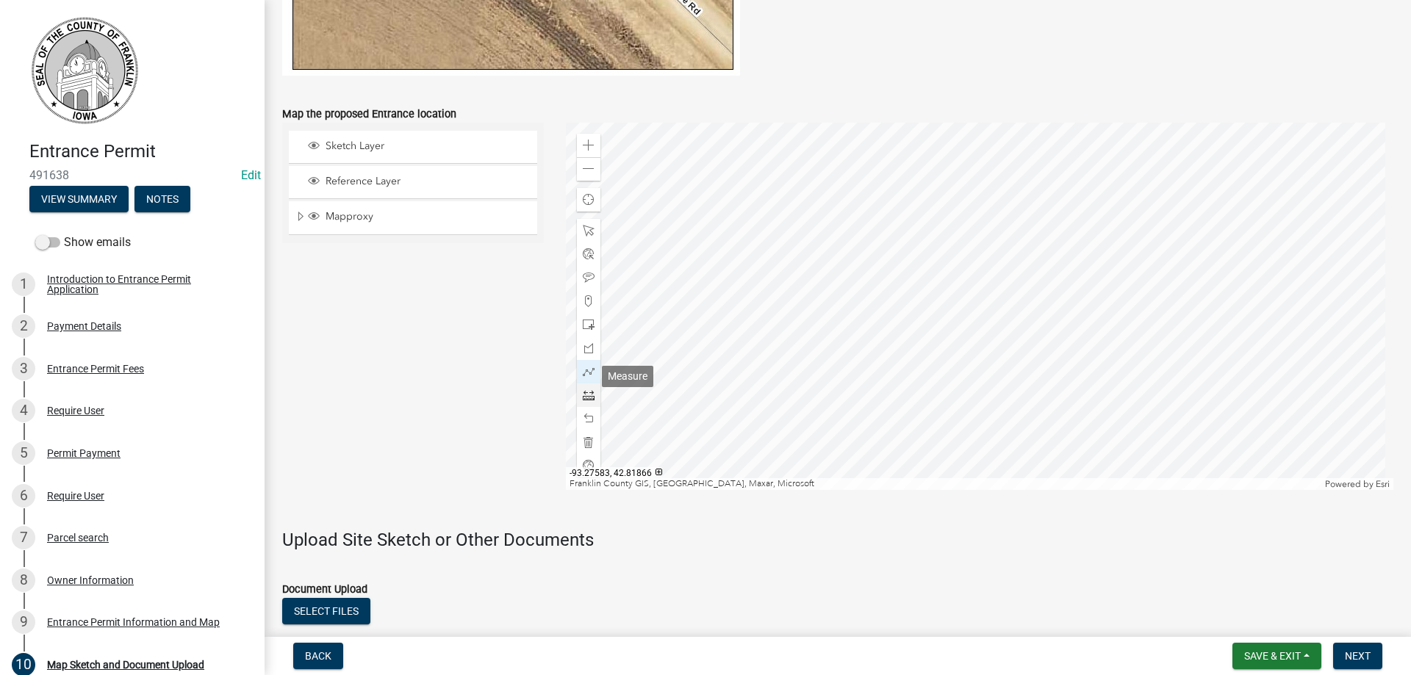
scroll to position [882, 0]
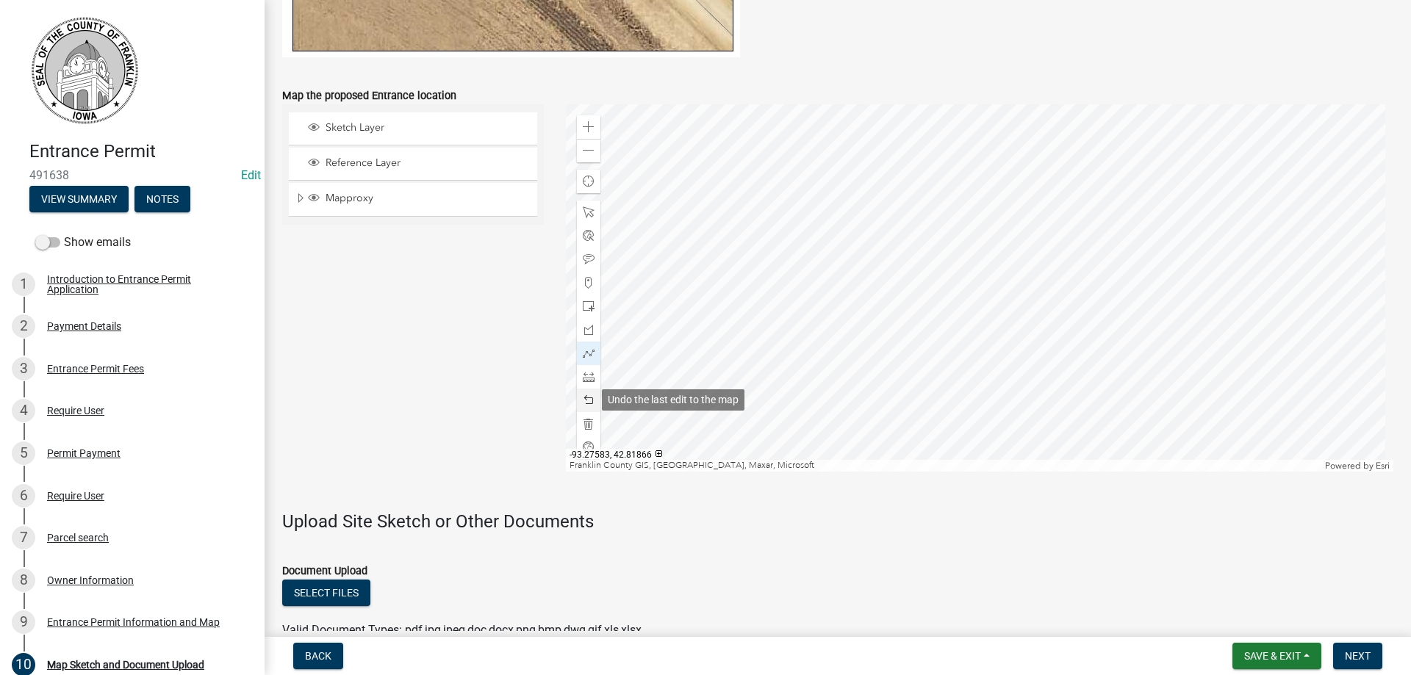
click at [586, 395] on span at bounding box center [589, 401] width 12 height 12
click at [1186, 213] on div at bounding box center [980, 287] width 828 height 367
click at [1161, 213] on div at bounding box center [980, 287] width 828 height 367
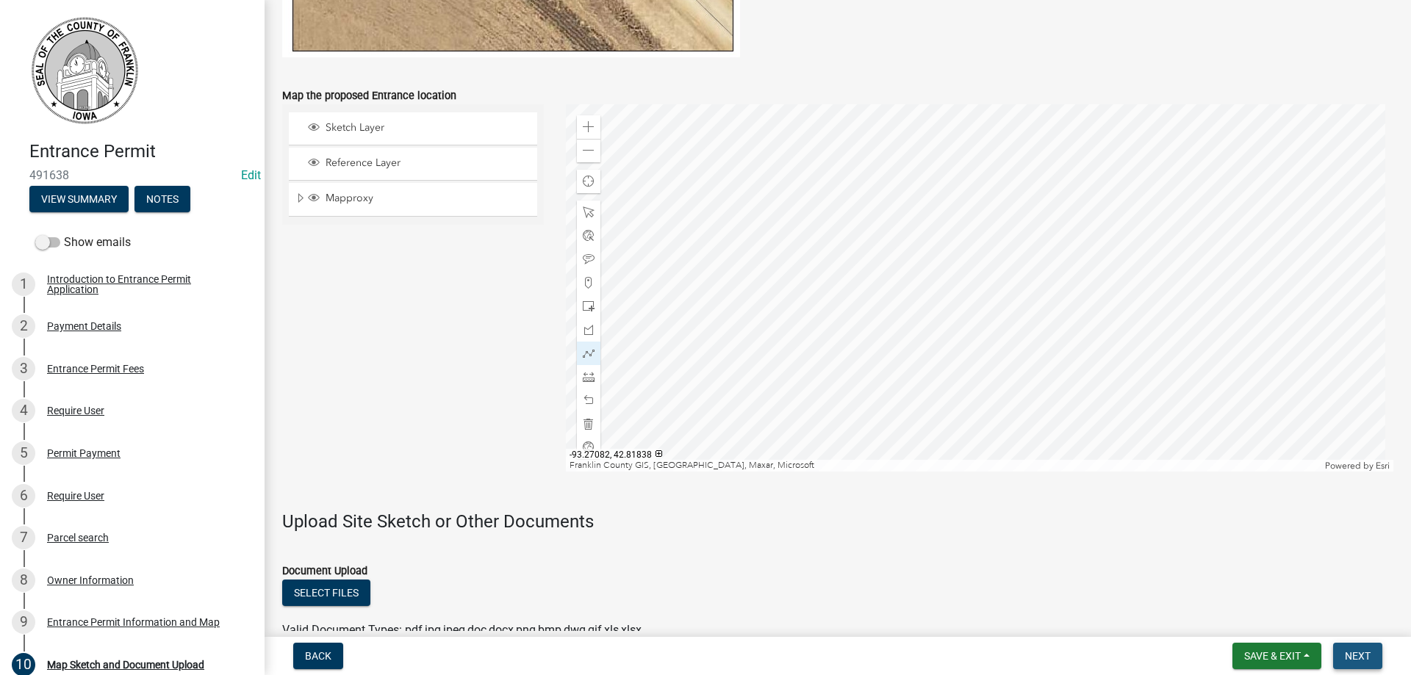
click at [1364, 649] on button "Next" at bounding box center [1357, 656] width 49 height 26
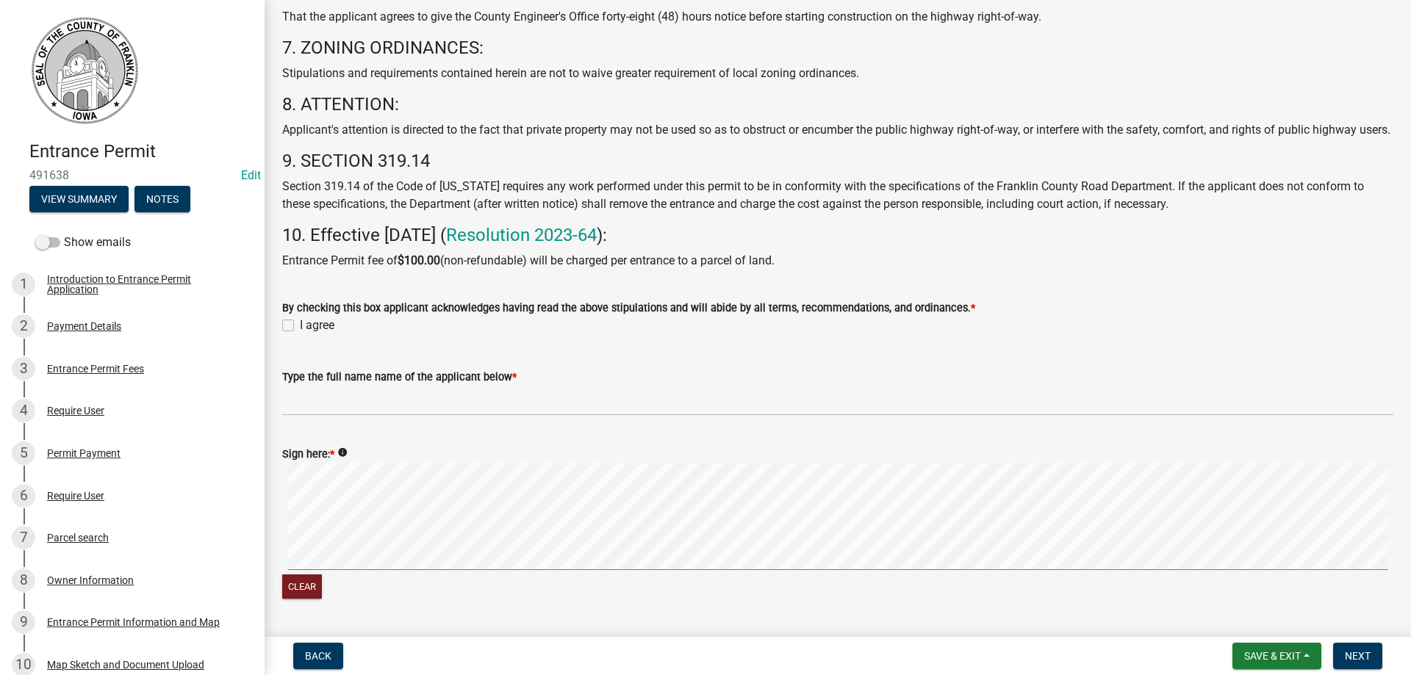
scroll to position [735, 0]
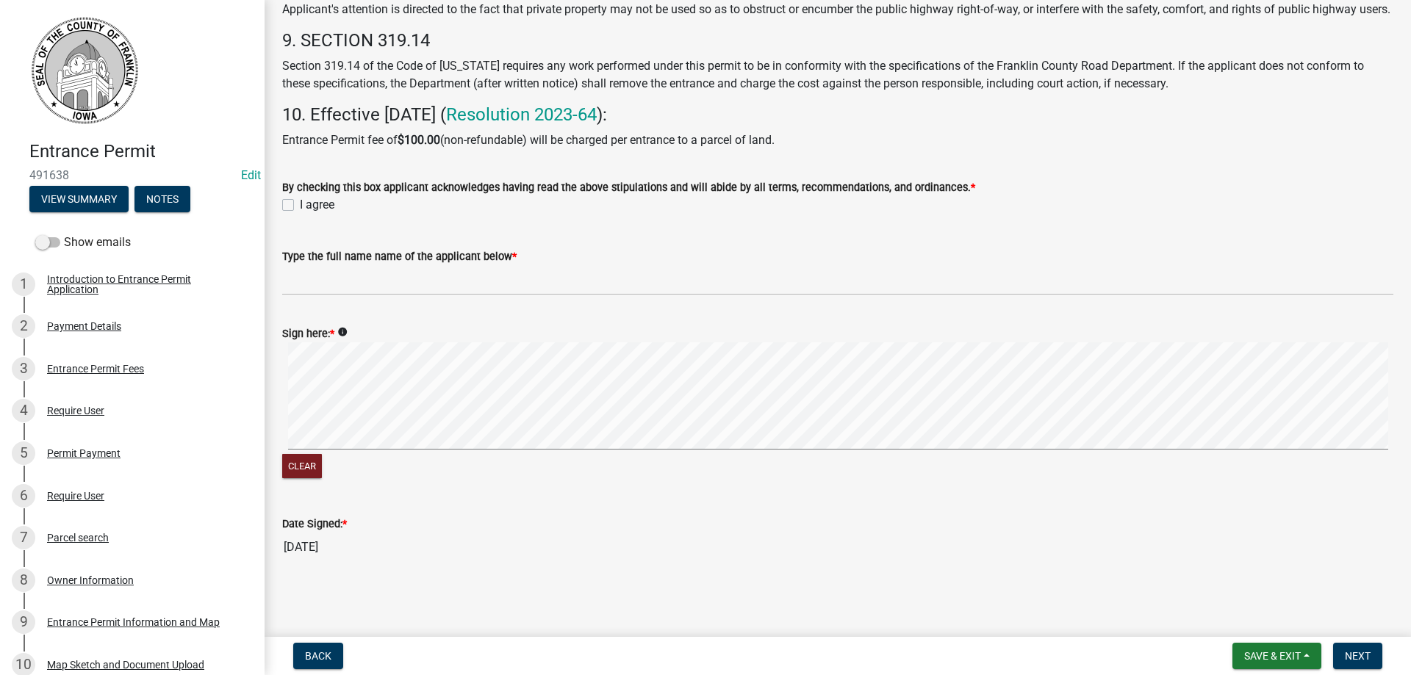
click at [300, 211] on label "I agree" at bounding box center [317, 205] width 35 height 18
click at [300, 206] on input "I agree" at bounding box center [305, 201] width 10 height 10
checkbox input "true"
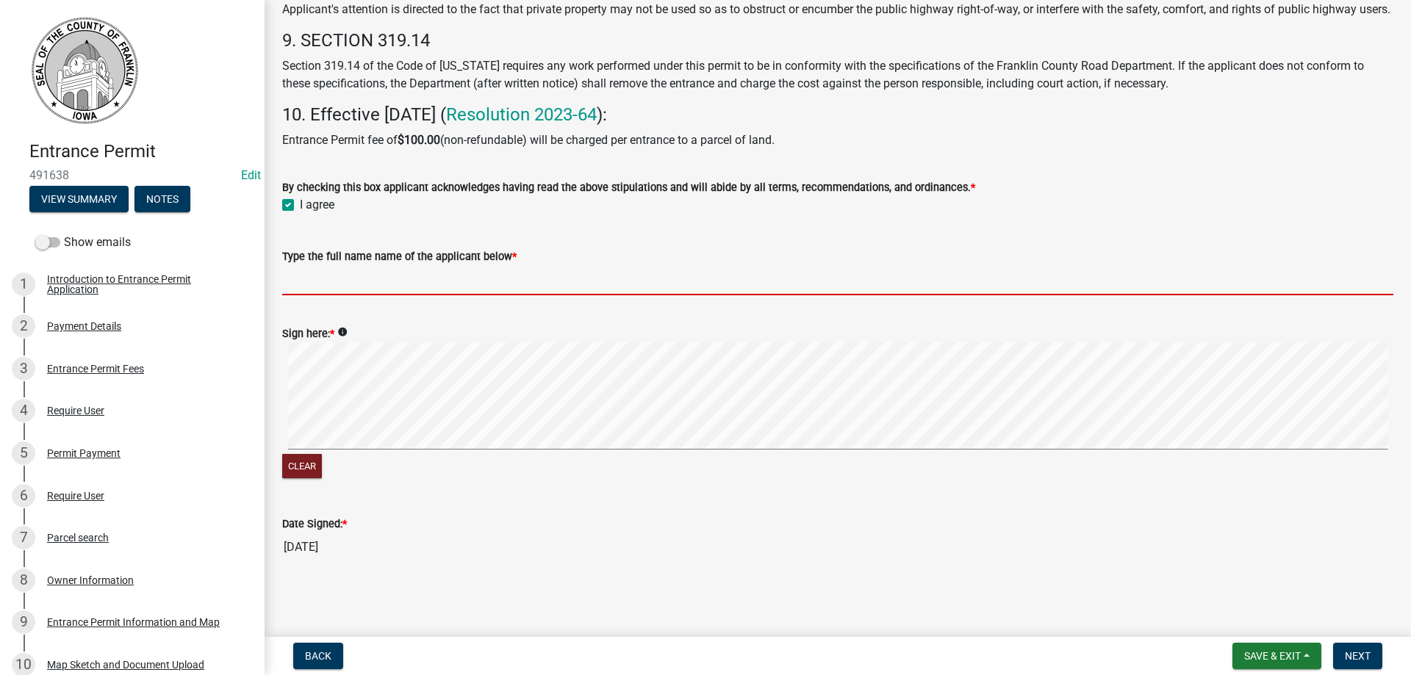
click at [370, 276] on input "Type the full name name of the applicant below *" at bounding box center [837, 280] width 1111 height 30
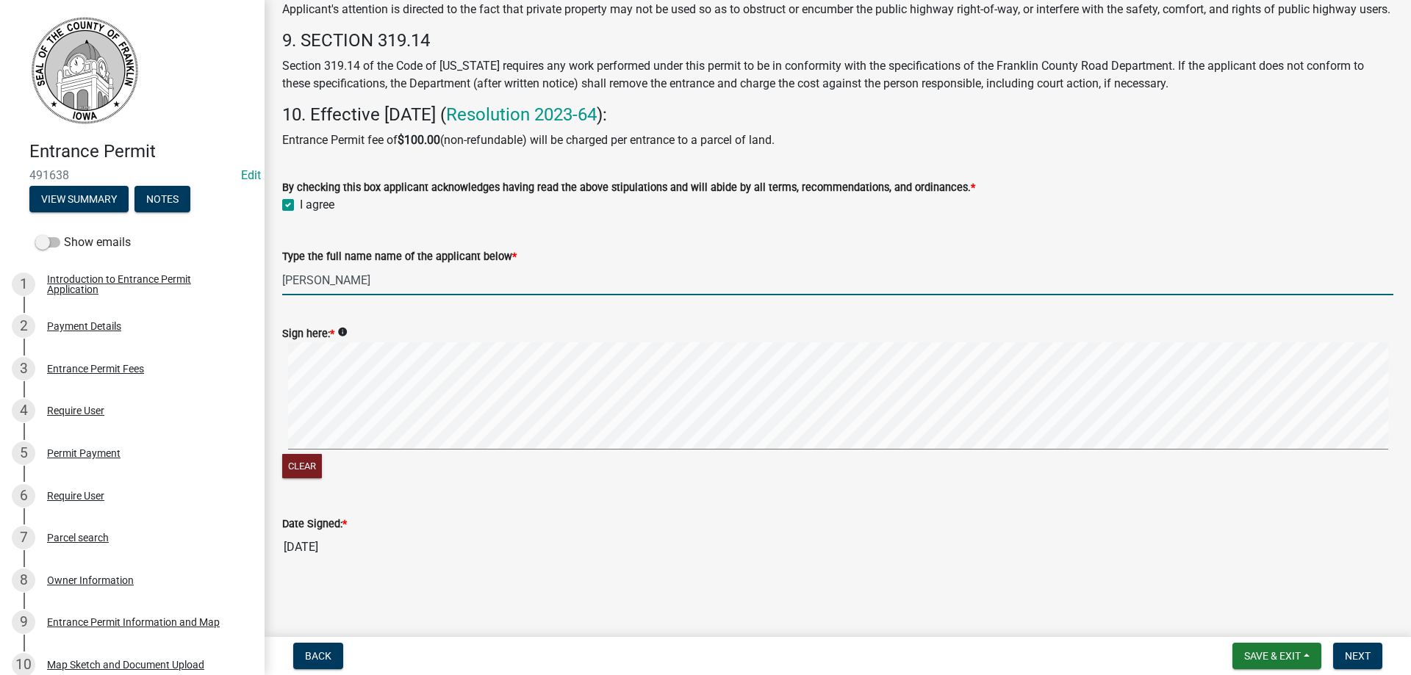
type input "[PERSON_NAME]"
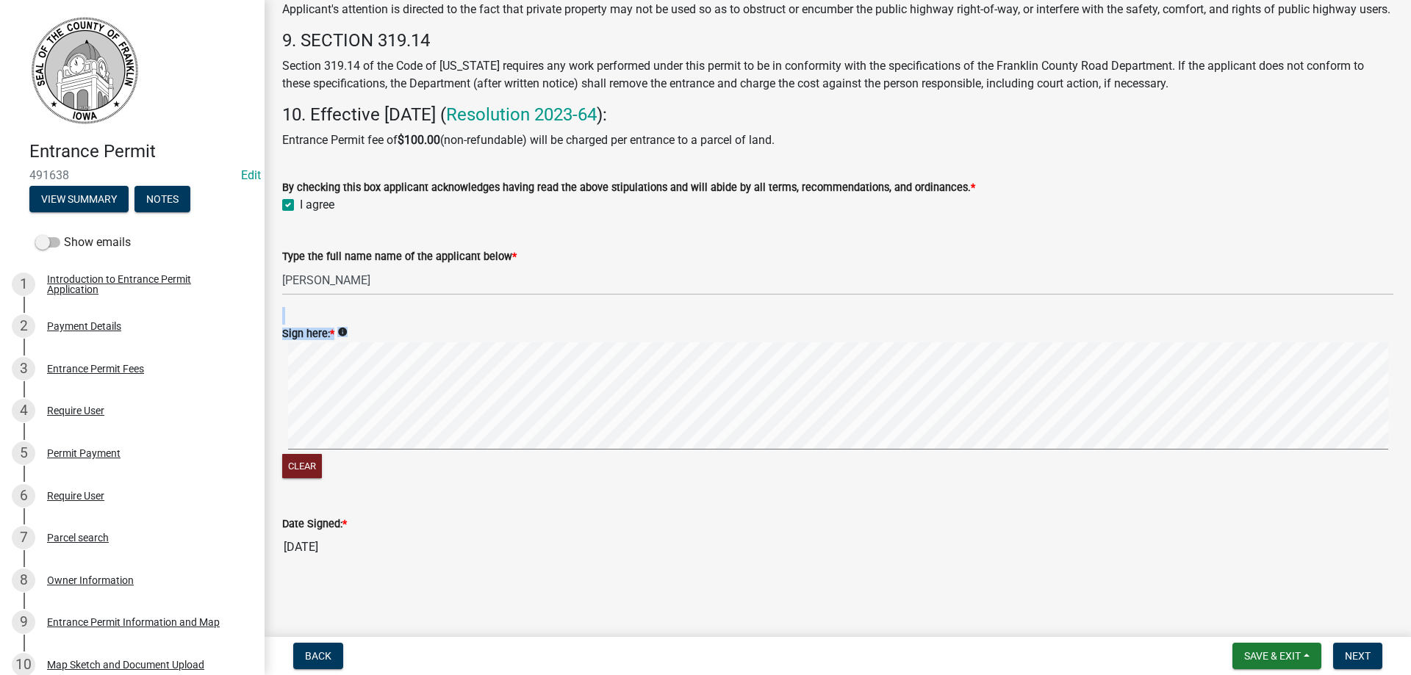
click at [434, 403] on form "Sign here: * info Clear" at bounding box center [837, 394] width 1111 height 175
click at [1352, 650] on span "Next" at bounding box center [1358, 656] width 26 height 12
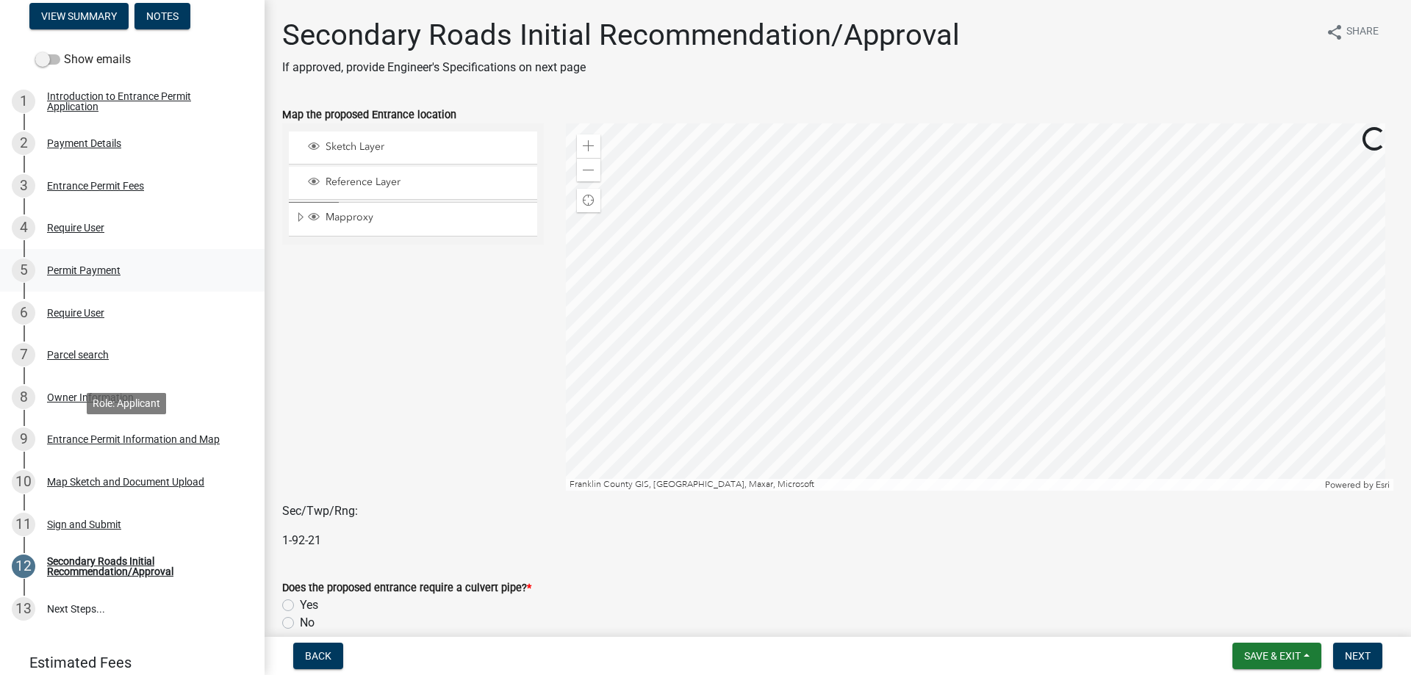
scroll to position [220, 0]
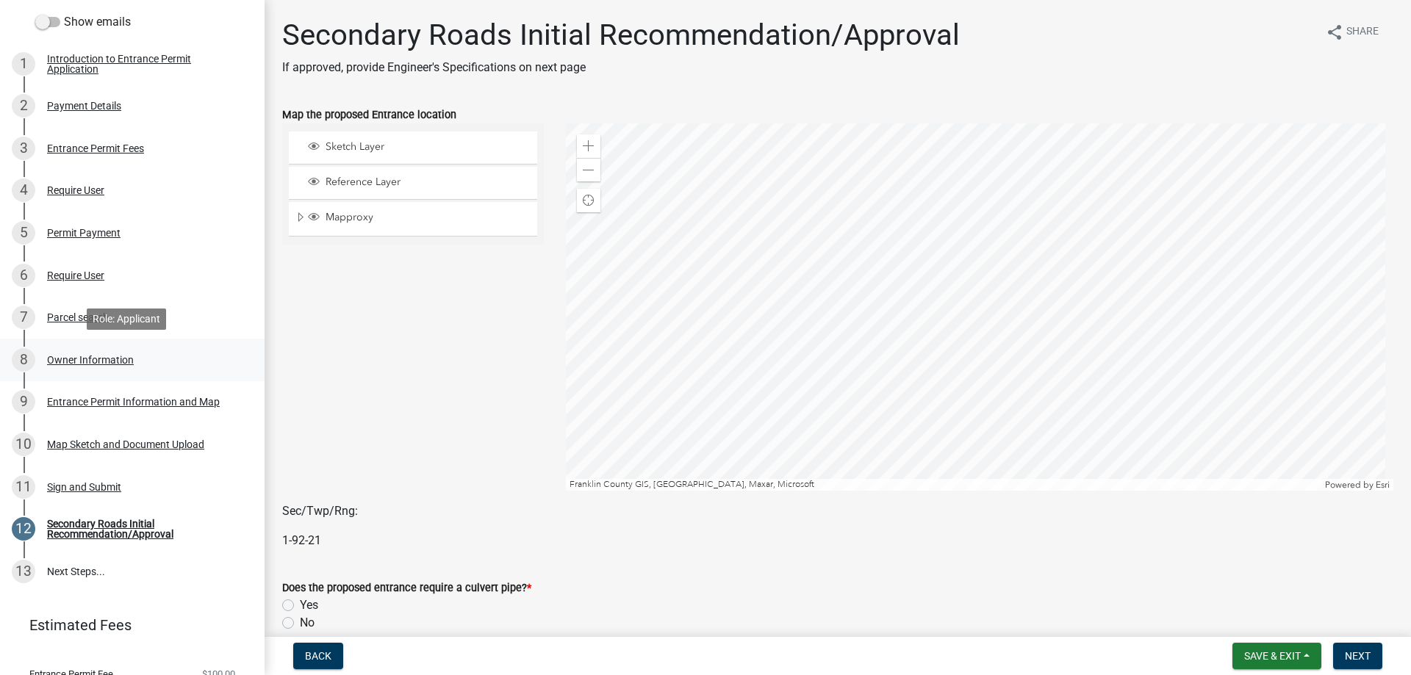
click at [79, 359] on div "Owner Information" at bounding box center [90, 360] width 87 height 10
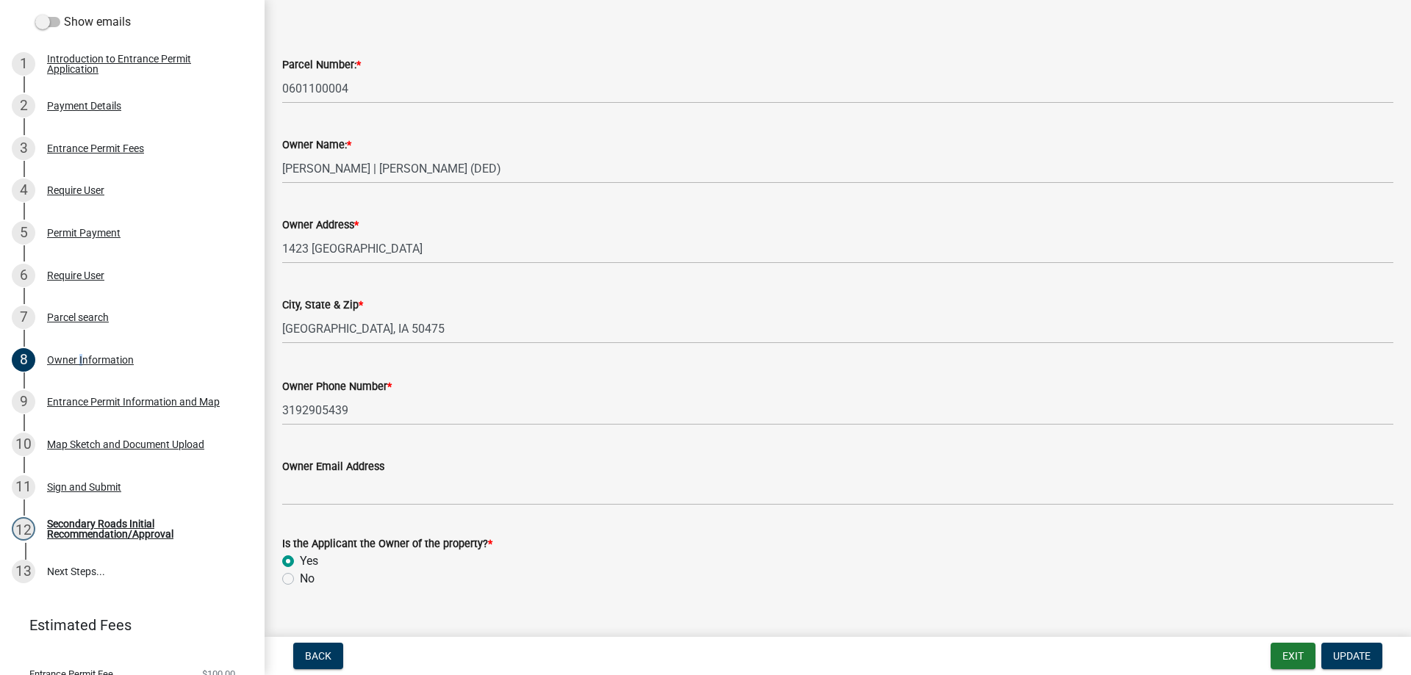
scroll to position [73, 0]
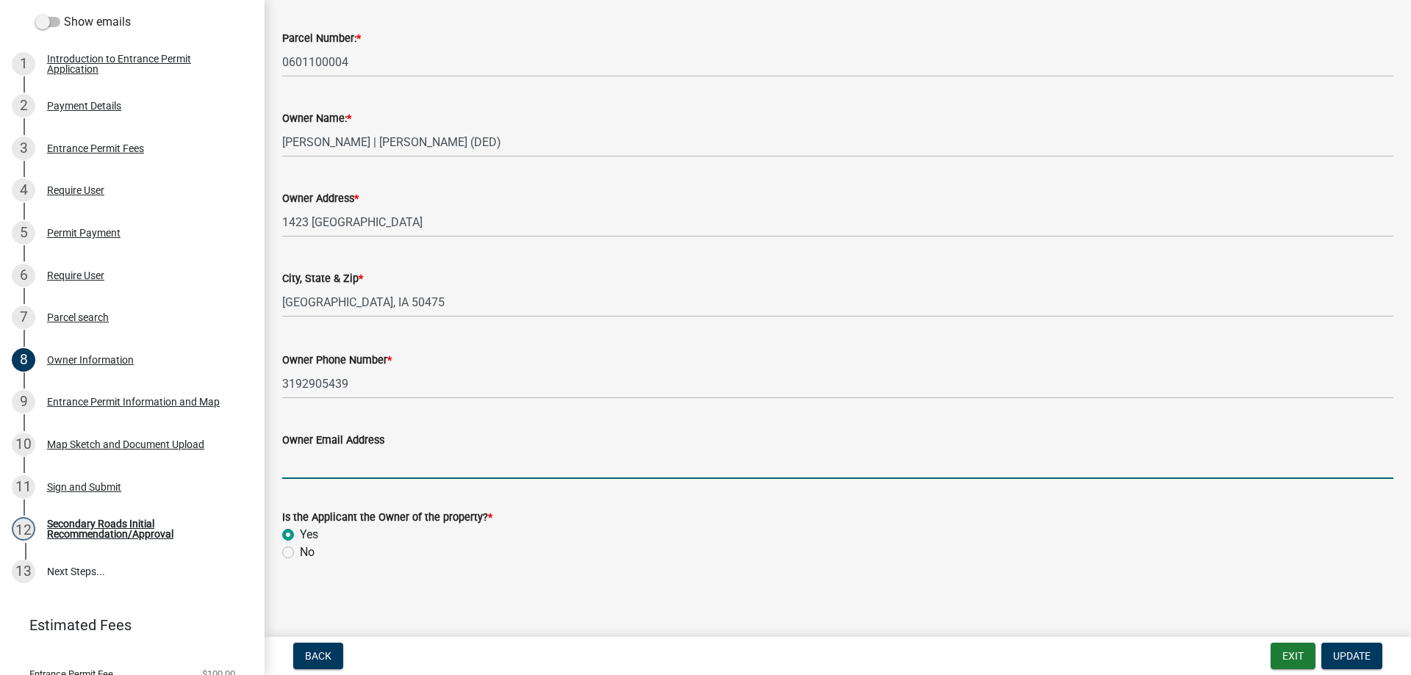
click at [320, 475] on input "Owner Email Address" at bounding box center [837, 464] width 1111 height 30
type input "[EMAIL_ADDRESS][DOMAIN_NAME]"
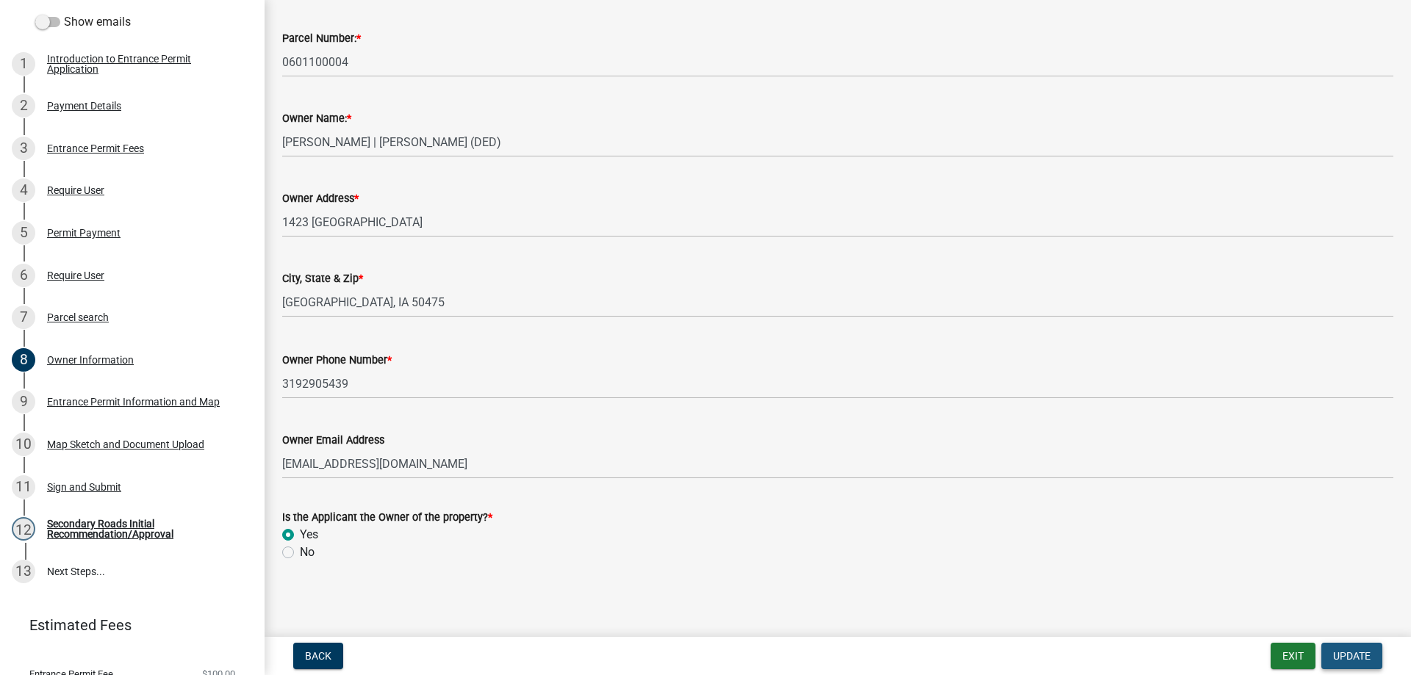
click at [1348, 653] on span "Update" at bounding box center [1351, 656] width 37 height 12
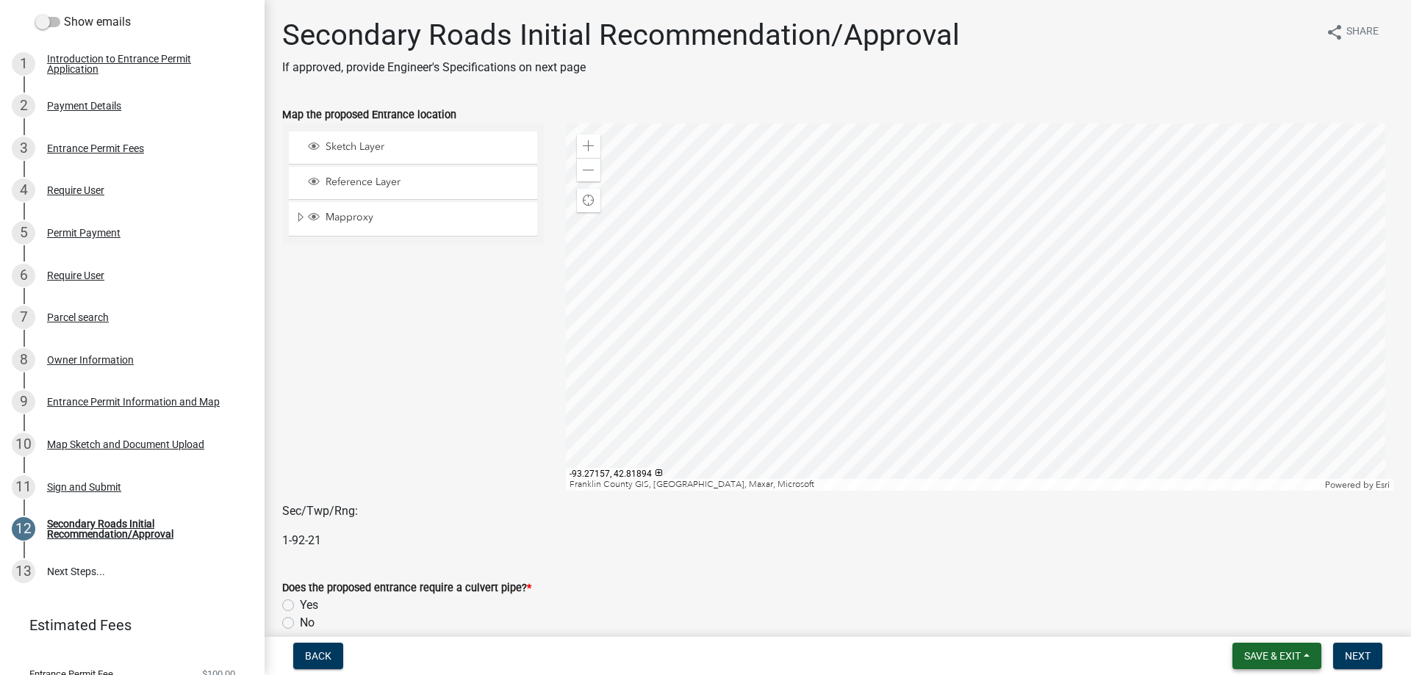
click at [1286, 661] on span "Save & Exit" at bounding box center [1272, 656] width 57 height 12
click at [1247, 619] on button "Save & Exit" at bounding box center [1263, 617] width 118 height 35
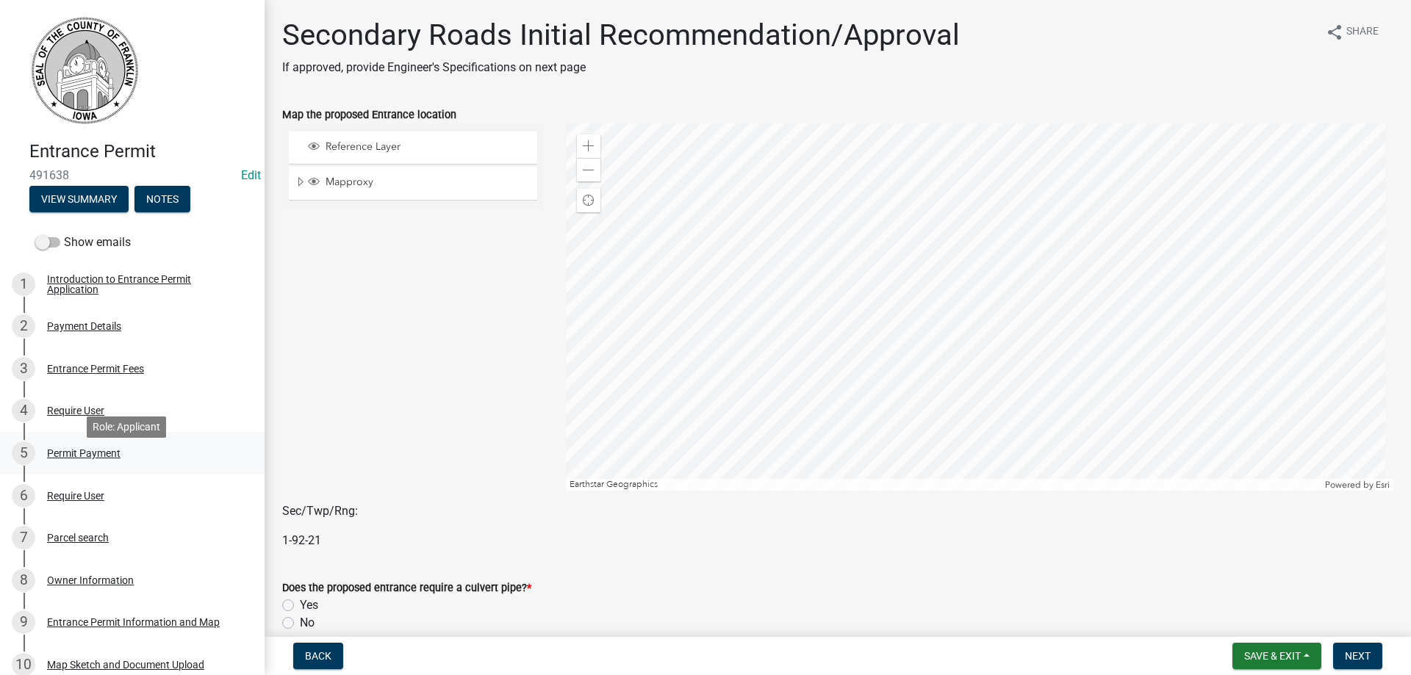
scroll to position [73, 0]
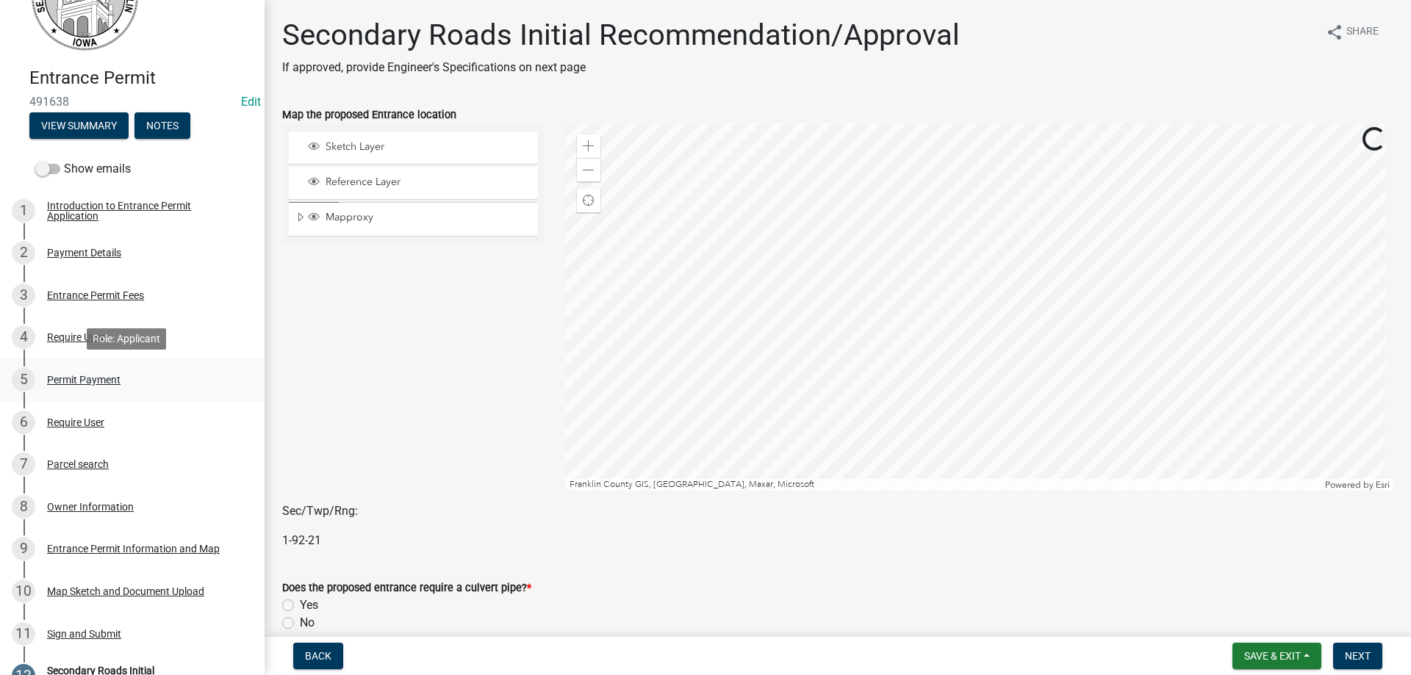
click at [64, 376] on div "Permit Payment" at bounding box center [83, 380] width 73 height 10
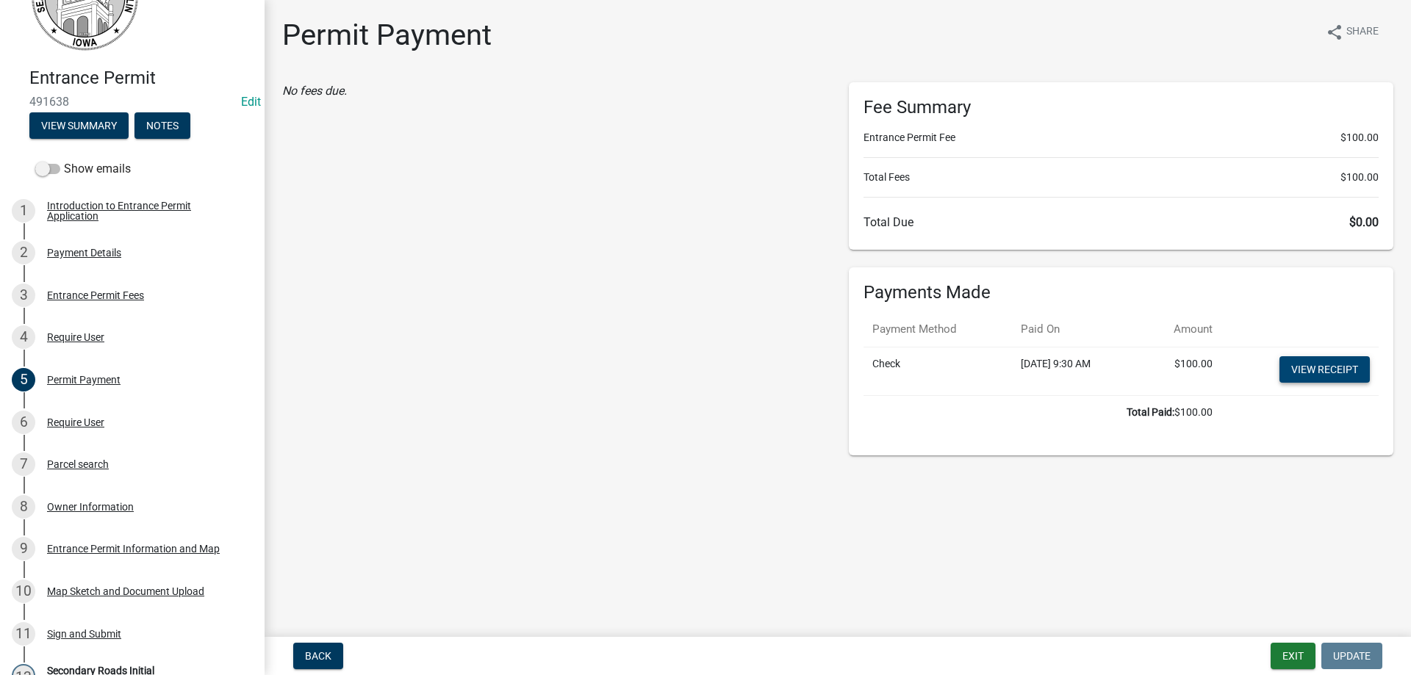
click at [1340, 367] on link "View receipt" at bounding box center [1324, 369] width 90 height 26
